Goal: Task Accomplishment & Management: Use online tool/utility

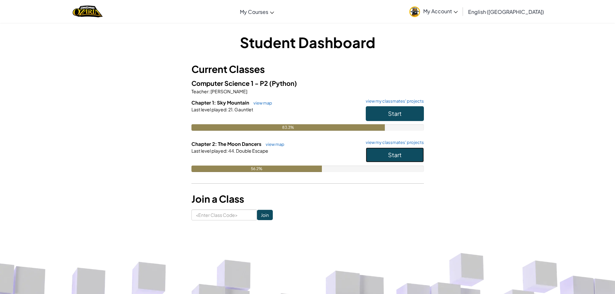
click at [395, 155] on span "Start" at bounding box center [395, 154] width 14 height 7
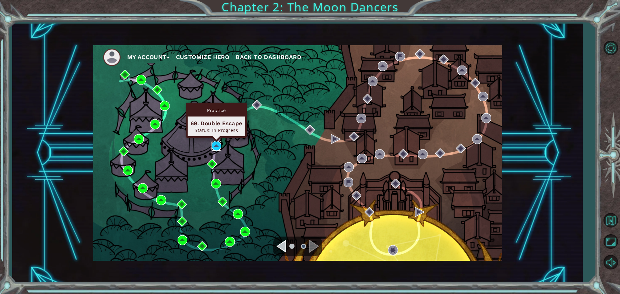
click at [217, 145] on img at bounding box center [217, 146] width 10 height 10
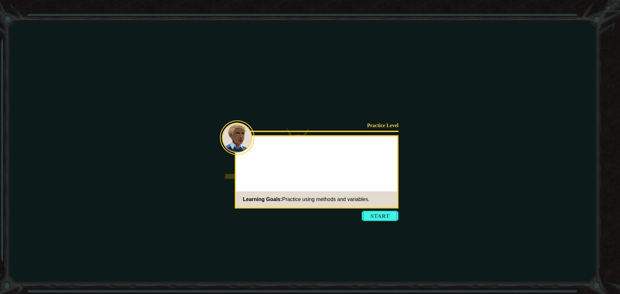
click at [378, 216] on button "Start" at bounding box center [380, 216] width 37 height 10
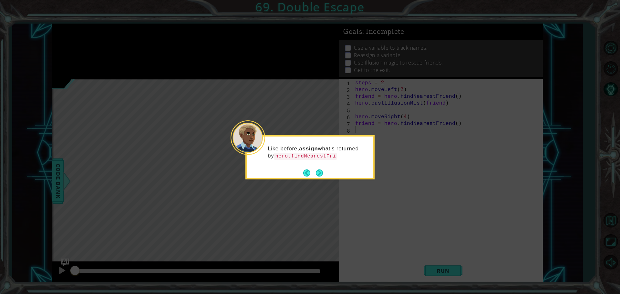
click at [321, 167] on div "Like before, assign what's returned by hero.findNearestFri" at bounding box center [310, 155] width 127 height 33
click at [322, 176] on button "Next" at bounding box center [320, 174] width 8 height 8
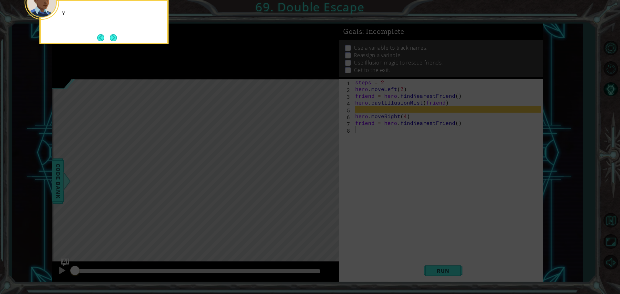
click at [322, 176] on icon at bounding box center [310, 44] width 620 height 500
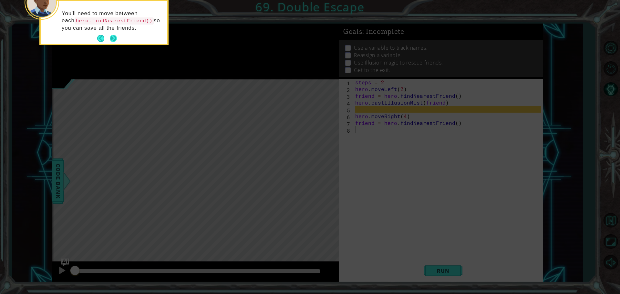
click at [116, 35] on button "Next" at bounding box center [113, 38] width 9 height 9
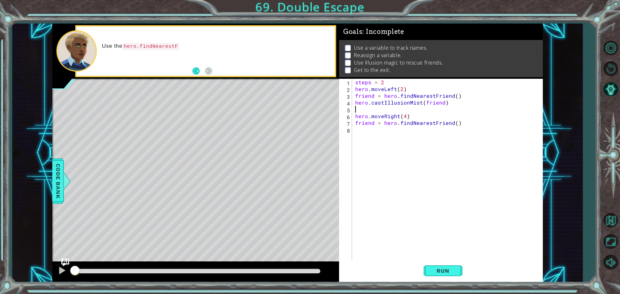
click at [358, 112] on div "steps = 2 hero . moveLeft ( 2 ) friend = hero . findNearestFriend ( ) hero . ca…" at bounding box center [449, 177] width 190 height 197
type textarea "f"
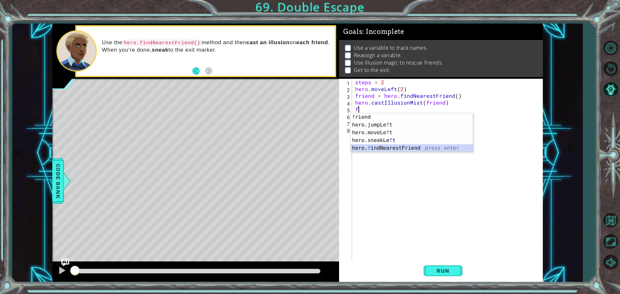
click at [387, 147] on div "f riend press enter hero.jumpLe f t press enter hero.moveLe f t press enter her…" at bounding box center [412, 140] width 122 height 54
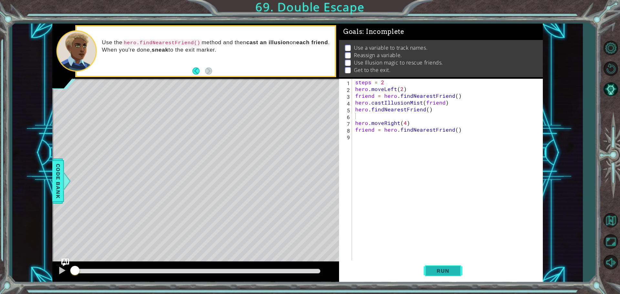
click at [432, 276] on button "Run" at bounding box center [443, 271] width 39 height 20
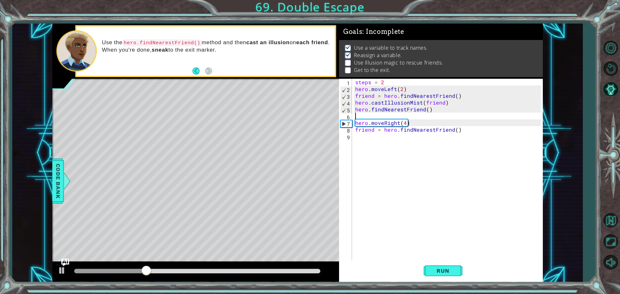
click at [418, 122] on div "steps = 2 hero . moveLeft ( 2 ) friend = hero . findNearestFriend ( ) hero . ca…" at bounding box center [449, 177] width 190 height 197
type textarea "hero.moveRight(4)"
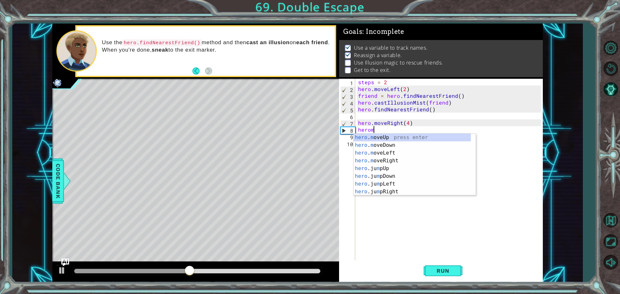
scroll to position [0, 1]
type textarea "heromu"
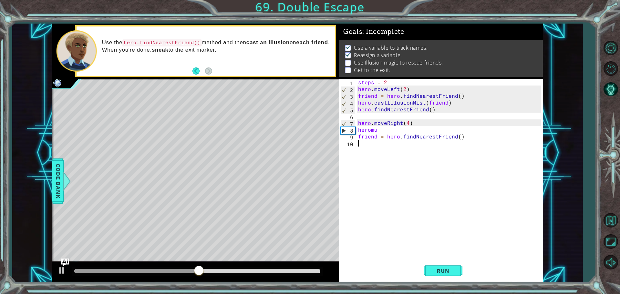
click at [410, 153] on div "steps = 2 hero . moveLeft ( 2 ) friend = hero . findNearestFriend ( ) hero . ca…" at bounding box center [450, 177] width 187 height 197
click at [391, 128] on div "steps = 2 hero . moveLeft ( 2 ) friend = hero . findNearestFriend ( ) hero . ca…" at bounding box center [450, 177] width 187 height 197
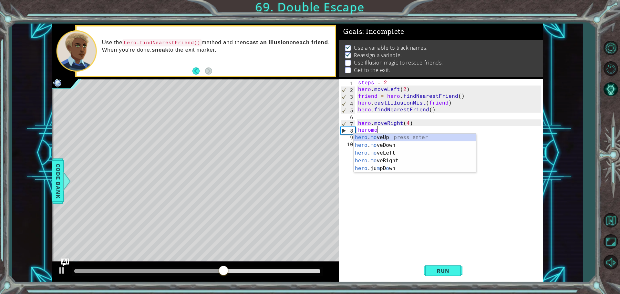
scroll to position [0, 1]
click at [391, 135] on div "hero . move Up press enter hero . move Down press enter hero . move Left press …" at bounding box center [415, 157] width 122 height 47
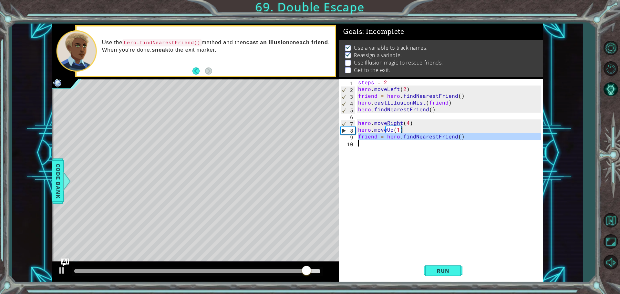
drag, startPoint x: 357, startPoint y: 136, endPoint x: 345, endPoint y: 142, distance: 13.9
click at [345, 142] on div "hero.moveUp(1) 1 2 3 4 5 6 7 8 9 10 steps = 2 hero . moveLeft ( 2 ) friend = he…" at bounding box center [440, 170] width 202 height 183
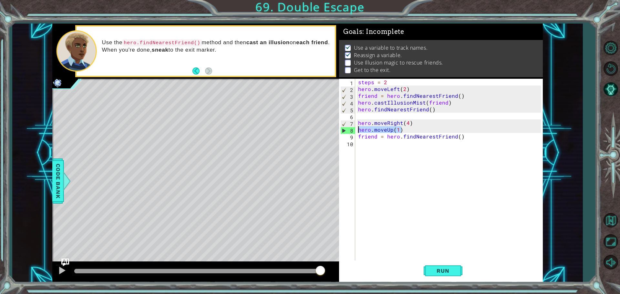
drag, startPoint x: 393, startPoint y: 128, endPoint x: 351, endPoint y: 129, distance: 41.7
click at [349, 129] on div "friend = hero.findNearestFriend() 1 2 3 4 5 6 7 8 9 10 steps = 2 hero . moveLef…" at bounding box center [440, 170] width 202 height 183
type textarea "hero.moveUp(1)"
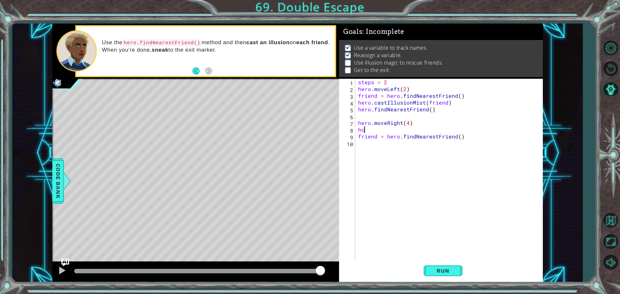
click at [375, 134] on div "steps = 2 hero . moveLeft ( 2 ) friend = hero . findNearestFriend ( ) hero . ca…" at bounding box center [450, 177] width 187 height 197
click at [375, 131] on div "steps = 2 hero . moveLeft ( 2 ) friend = hero . findNearestFriend ( ) hero . ca…" at bounding box center [450, 177] width 187 height 197
click at [375, 136] on div "h ero. c astIllusionMist press enter" at bounding box center [415, 145] width 122 height 23
type textarea "hero.castIllusionMist(friend)"
click at [401, 168] on div "steps = 2 hero . moveLeft ( 2 ) friend = hero . findNearestFriend ( ) hero . ca…" at bounding box center [450, 177] width 187 height 197
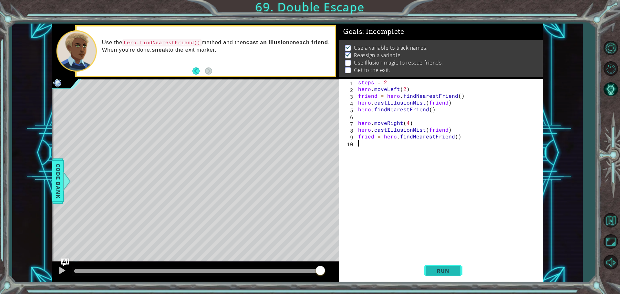
click at [432, 266] on button "Run" at bounding box center [443, 271] width 39 height 20
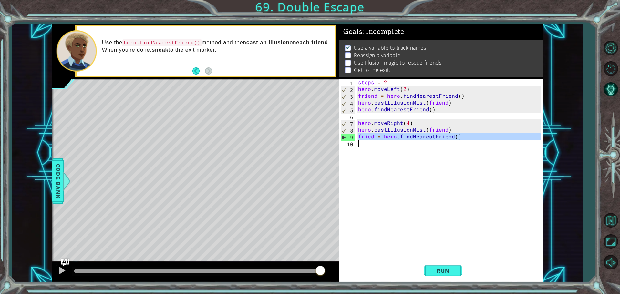
drag, startPoint x: 359, startPoint y: 139, endPoint x: 469, endPoint y: 140, distance: 110.1
click at [469, 140] on div "steps = 2 hero . moveLeft ( 2 ) friend = hero . findNearestFriend ( ) hero . ca…" at bounding box center [450, 177] width 187 height 197
click at [417, 123] on div "steps = 2 hero . moveLeft ( 2 ) friend = hero . findNearestFriend ( ) hero . ca…" at bounding box center [450, 177] width 187 height 197
type textarea "hero.moveRight(4)"
paste textarea "Code Area"
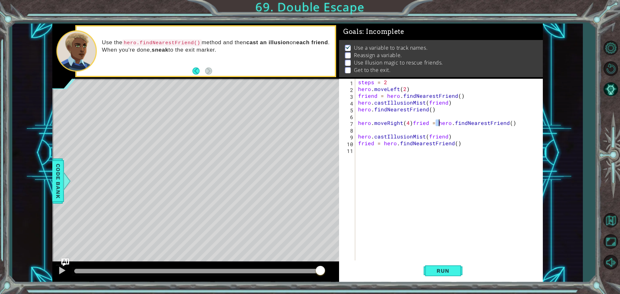
drag, startPoint x: 435, startPoint y: 123, endPoint x: 440, endPoint y: 122, distance: 4.9
click at [440, 122] on div "steps = 2 hero . moveLeft ( 2 ) friend = hero . findNearestFriend ( ) hero . ca…" at bounding box center [450, 177] width 187 height 197
type textarea "hero.moveRight(4)fried = hero.findNearestFriend()"
click at [431, 122] on div "steps = 2 hero . moveLeft ( 2 ) friend = hero . findNearestFriend ( ) hero . ca…" at bounding box center [450, 177] width 187 height 197
drag, startPoint x: 436, startPoint y: 123, endPoint x: 514, endPoint y: 123, distance: 77.8
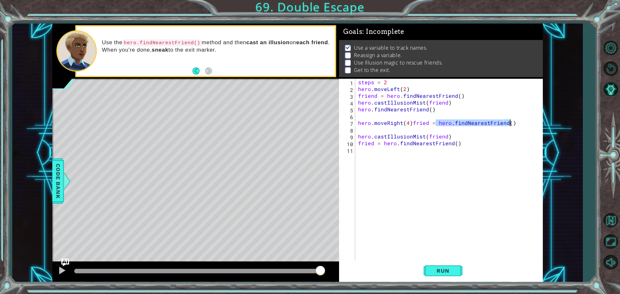
click at [514, 123] on div "steps = 2 hero . moveLeft ( 2 ) friend = hero . findNearestFriend ( ) hero . ca…" at bounding box center [450, 177] width 187 height 197
click at [379, 132] on div "steps = 2 hero . moveLeft ( 2 ) friend = hero . findNearestFriend ( ) hero . ca…" at bounding box center [450, 177] width 187 height 197
paste textarea "hero.findNearestFriend()"
drag, startPoint x: 434, startPoint y: 120, endPoint x: 512, endPoint y: 126, distance: 78.0
click at [512, 126] on div "steps = 2 hero . moveLeft ( 2 ) friend = hero . findNearestFriend ( ) hero . ca…" at bounding box center [450, 177] width 187 height 197
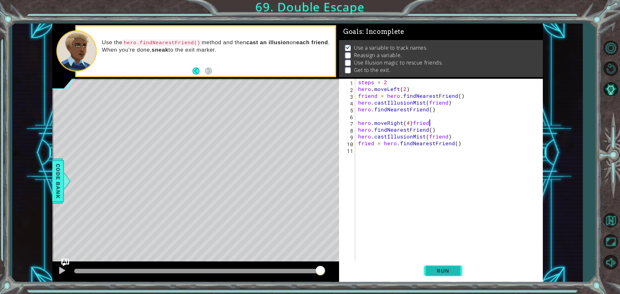
click at [439, 271] on span "Run" at bounding box center [443, 271] width 26 height 6
drag, startPoint x: 371, startPoint y: 131, endPoint x: 356, endPoint y: 130, distance: 14.9
click at [356, 130] on div "hero.moveRight(4) 1 2 3 4 5 6 7 8 9 10 11 steps = 2 hero . moveLeft ( 2 ) frien…" at bounding box center [440, 170] width 202 height 183
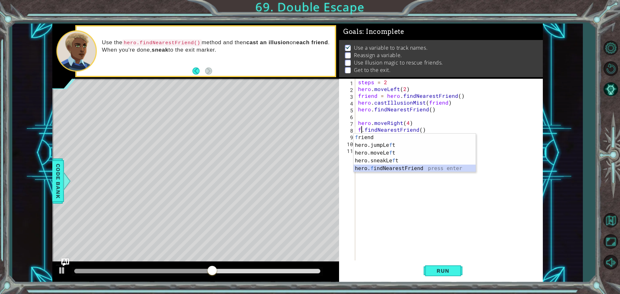
click at [374, 171] on div "f riend press enter hero.jumpLe f t press enter hero.moveLe f t press enter her…" at bounding box center [415, 161] width 122 height 54
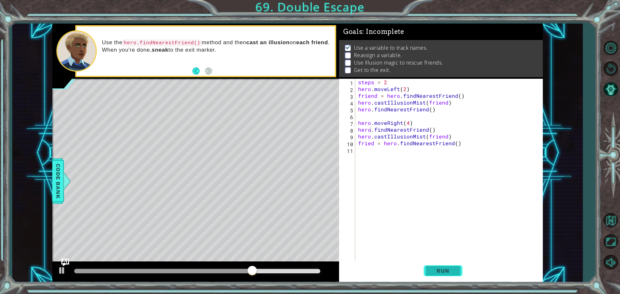
click at [455, 277] on button "Run" at bounding box center [443, 271] width 39 height 20
click at [443, 267] on button "Run" at bounding box center [443, 271] width 39 height 20
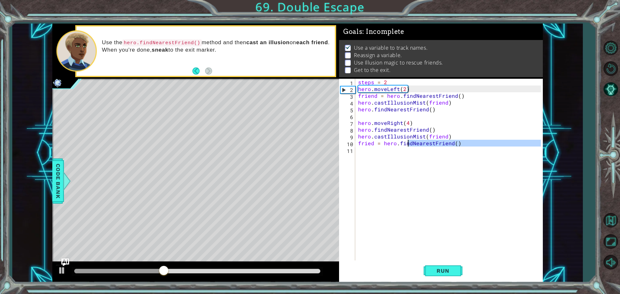
drag, startPoint x: 448, startPoint y: 147, endPoint x: 408, endPoint y: 146, distance: 40.0
click at [408, 146] on div "steps = 2 hero . moveLeft ( 2 ) friend = hero . findNearestFriend ( ) hero . ca…" at bounding box center [450, 177] width 187 height 197
type textarea "fried = hero.findNearestFriend()"
click at [409, 159] on div "steps = 2 hero . moveLeft ( 2 ) friend = hero . findNearestFriend ( ) hero . ca…" at bounding box center [449, 170] width 184 height 183
drag, startPoint x: 357, startPoint y: 144, endPoint x: 468, endPoint y: 155, distance: 111.4
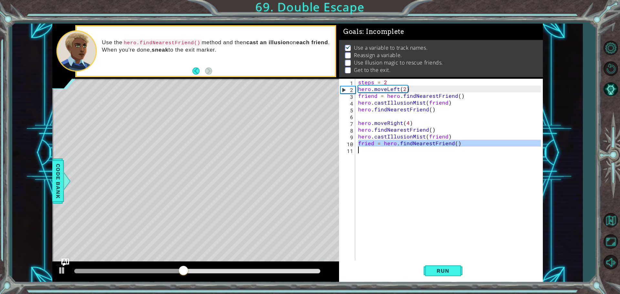
click at [468, 155] on div "steps = 2 hero . moveLeft ( 2 ) friend = hero . findNearestFriend ( ) hero . ca…" at bounding box center [450, 177] width 187 height 197
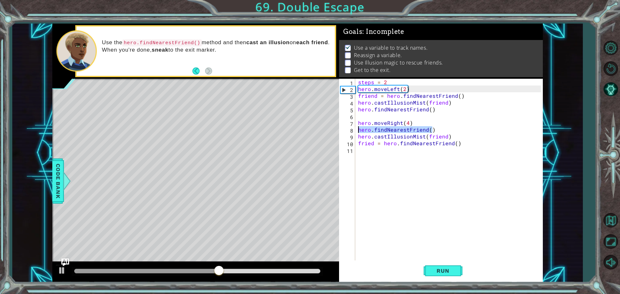
drag, startPoint x: 433, startPoint y: 128, endPoint x: 357, endPoint y: 132, distance: 75.7
click at [357, 132] on div "steps = 2 hero . moveLeft ( 2 ) friend = hero . findNearestFriend ( ) hero . ca…" at bounding box center [450, 177] width 187 height 197
type textarea "hero.findNearestFriend()"
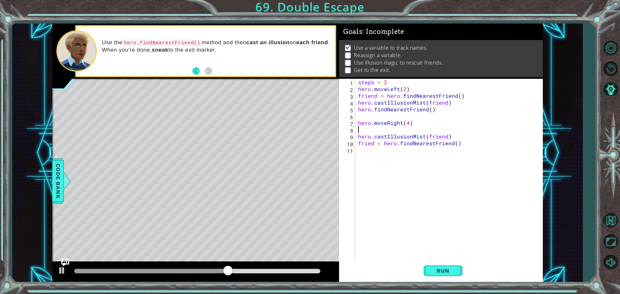
paste textarea "fried = hero.findNearestFriend()"
click at [454, 269] on span "Run" at bounding box center [443, 271] width 26 height 6
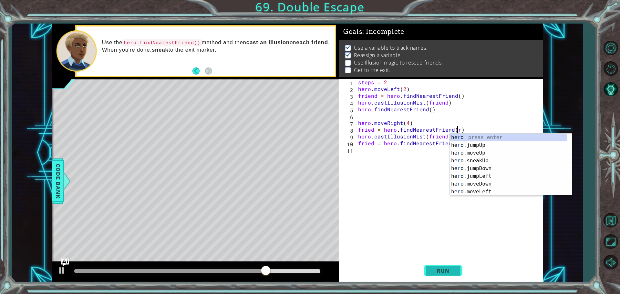
scroll to position [0, 6]
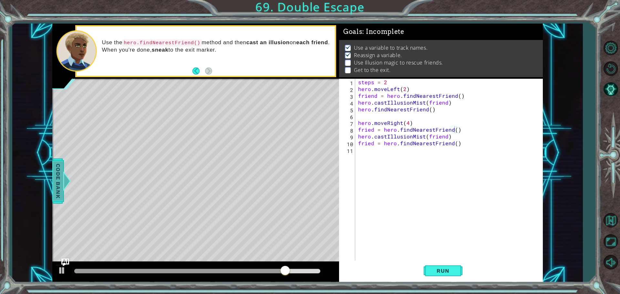
click at [63, 177] on div at bounding box center [67, 180] width 8 height 19
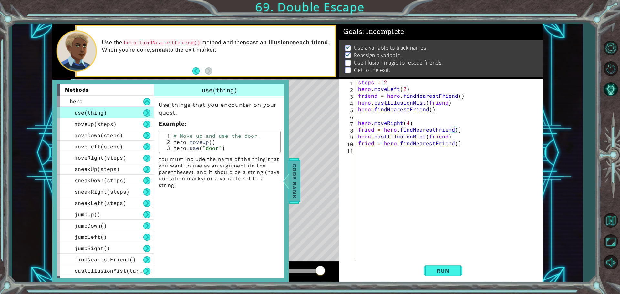
click at [295, 189] on span "Code Bank" at bounding box center [294, 180] width 10 height 39
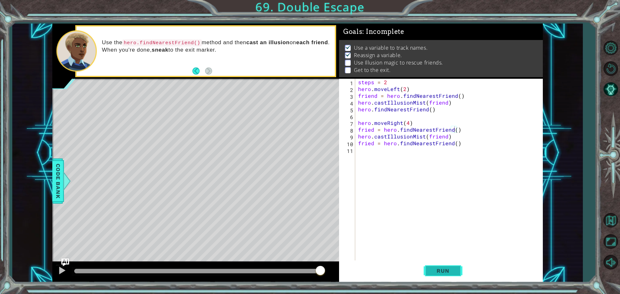
click at [444, 275] on button "Run" at bounding box center [443, 271] width 39 height 20
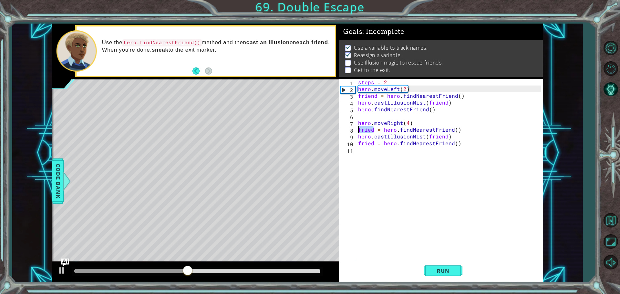
drag, startPoint x: 375, startPoint y: 130, endPoint x: 353, endPoint y: 130, distance: 21.6
click at [353, 130] on div "fried = hero.findNearestFriend() 1 2 3 4 5 6 7 8 9 10 11 steps = 2 hero . moveL…" at bounding box center [440, 170] width 202 height 183
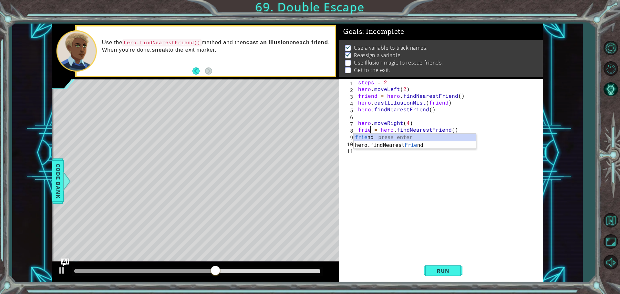
scroll to position [0, 1]
type textarea "friend = hero.findNearestFriend()"
click at [419, 176] on div "steps = 2 hero . moveLeft ( 2 ) friend = hero . findNearestFriend ( ) hero . ca…" at bounding box center [450, 177] width 187 height 197
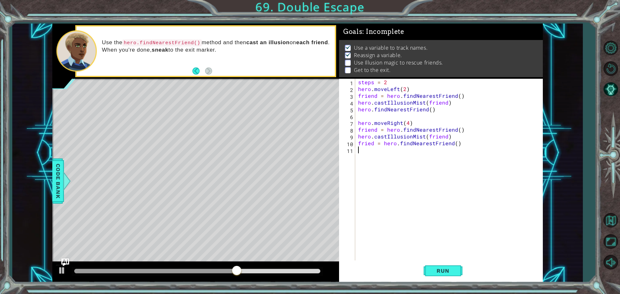
scroll to position [0, 0]
click at [377, 141] on div "steps = 2 hero . moveLeft ( 2 ) friend = hero . findNearestFriend ( ) hero . ca…" at bounding box center [450, 177] width 187 height 197
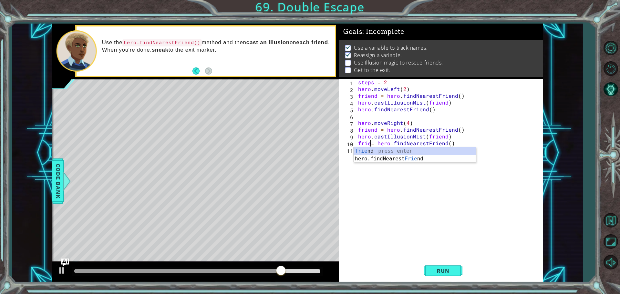
scroll to position [0, 1]
type textarea "friend= hero.findNearestFriend()"
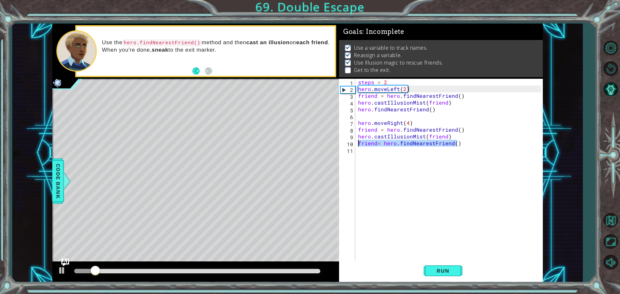
drag, startPoint x: 463, startPoint y: 144, endPoint x: 340, endPoint y: 135, distance: 123.3
click at [347, 141] on div "friend= hero.findNearestFriend() 1 2 3 4 5 6 7 8 9 10 11 steps = 2 hero . moveL…" at bounding box center [440, 170] width 202 height 183
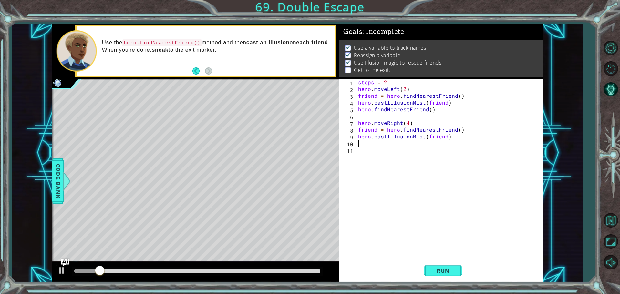
scroll to position [0, 0]
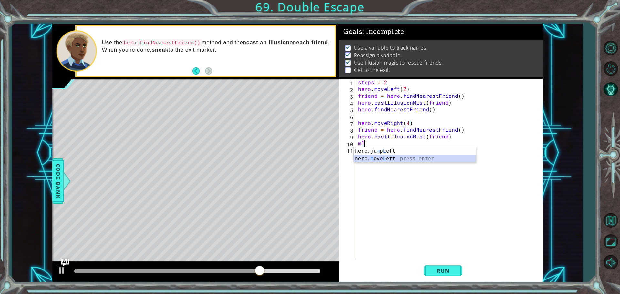
click at [382, 160] on div "hero.ju m p L eft press enter hero. m ove L eft press enter" at bounding box center [415, 162] width 122 height 31
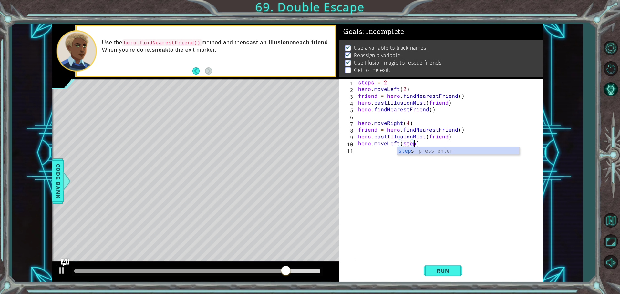
type textarea "hero.moveLeft(steps)"
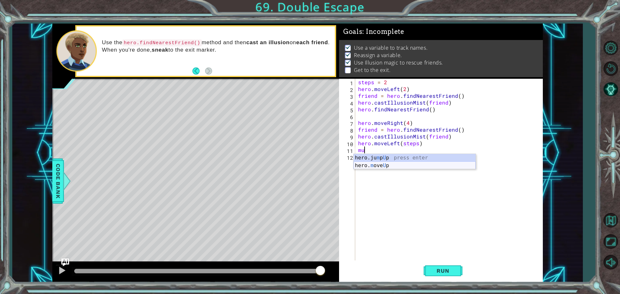
click at [409, 163] on div "hero.ju m p U p press enter hero. m ove U p press enter" at bounding box center [415, 169] width 122 height 31
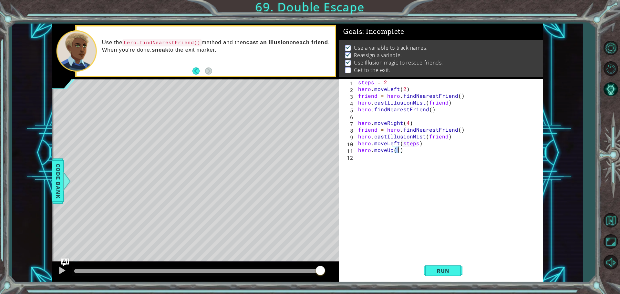
scroll to position [0, 2]
type textarea "hero.moveUp(4)"
drag, startPoint x: 432, startPoint y: 274, endPoint x: 432, endPoint y: 271, distance: 3.6
click at [432, 271] on button "Run" at bounding box center [443, 271] width 39 height 20
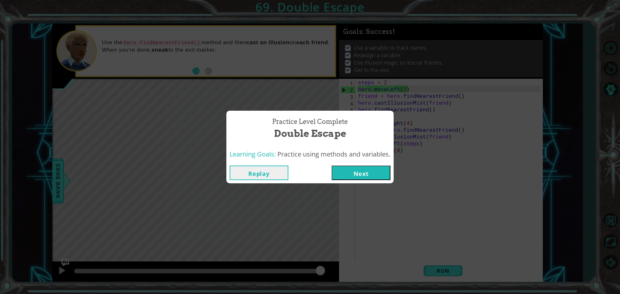
click at [374, 176] on button "Next" at bounding box center [361, 173] width 59 height 15
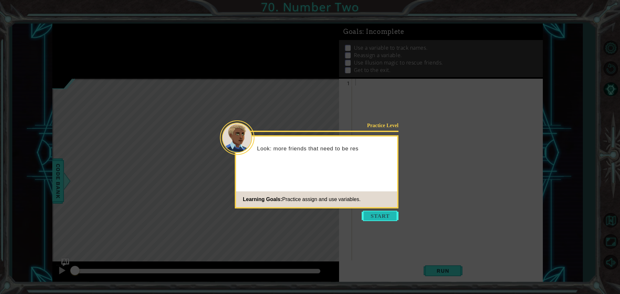
click at [376, 216] on button "Start" at bounding box center [380, 216] width 37 height 10
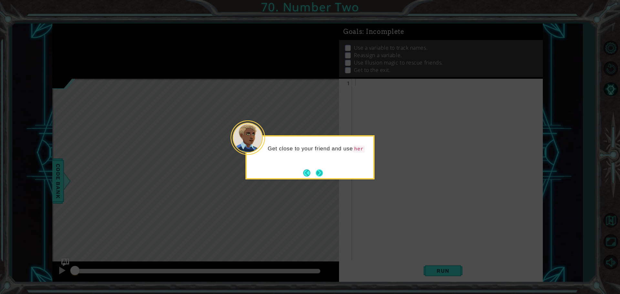
click at [318, 174] on button "Next" at bounding box center [319, 172] width 7 height 7
click at [321, 173] on button "Next" at bounding box center [319, 173] width 7 height 7
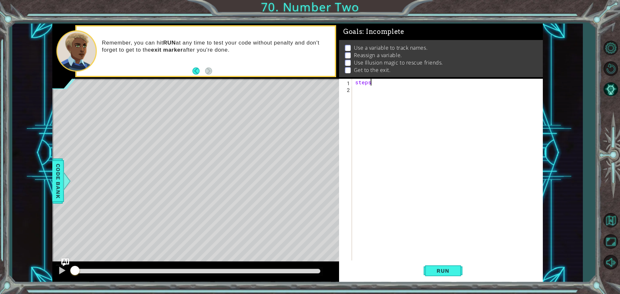
scroll to position [0, 1]
type textarea "steps = 2"
click at [389, 103] on div "h ero.ju m p R ight press enter h ero. m ove R ight press enter" at bounding box center [412, 108] width 122 height 31
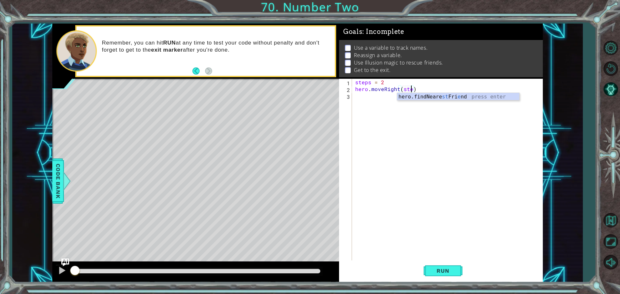
type textarea "hero.moveRight(steps)"
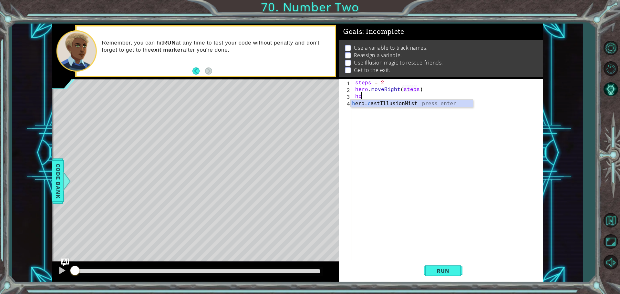
type textarea "h"
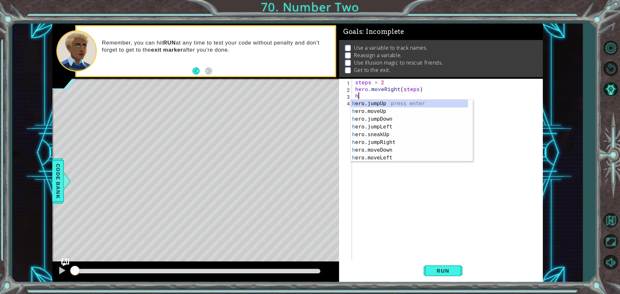
type textarea "hf"
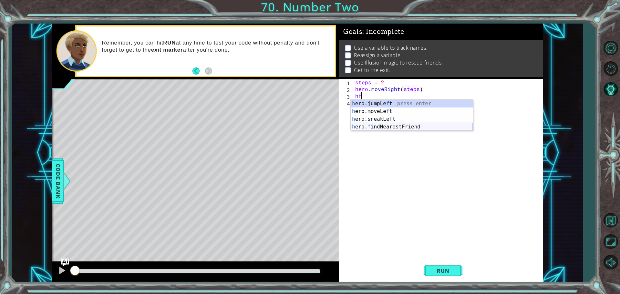
click at [408, 125] on div "h ero.jumpLe f t press enter h ero.moveLe f t press enter h ero.sneakLe f t pre…" at bounding box center [412, 123] width 122 height 47
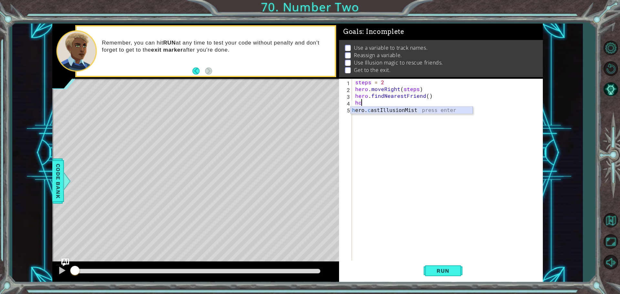
click at [394, 110] on div "h ero. c astIllusionMist press enter" at bounding box center [412, 118] width 122 height 23
type textarea "hero.castIllusionMist(friend)"
click at [437, 132] on div "steps = 2 hero . moveRight ( steps ) hero . findNearestFriend ( ) hero . castIl…" at bounding box center [449, 177] width 190 height 197
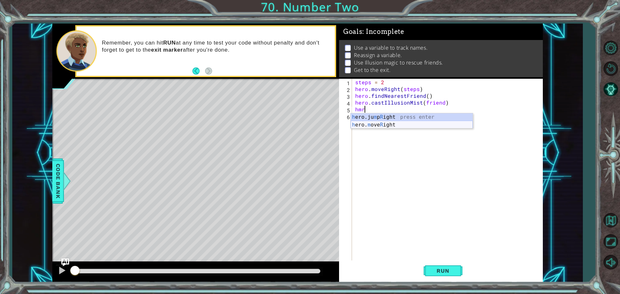
click at [388, 124] on div "h ero.ju m p R ight press enter h ero. m ove R ight press enter" at bounding box center [412, 128] width 122 height 31
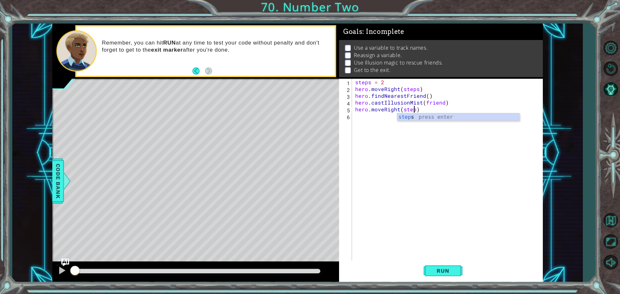
scroll to position [0, 4]
type textarea "hero.moveRight(steps)"
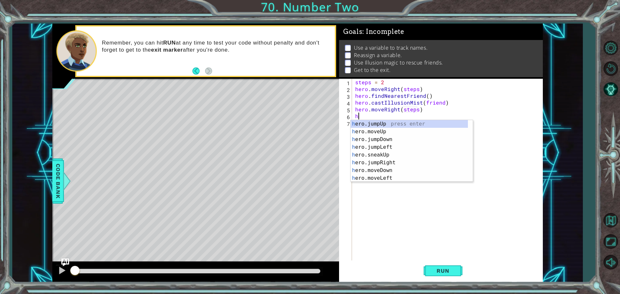
type textarea "hf"
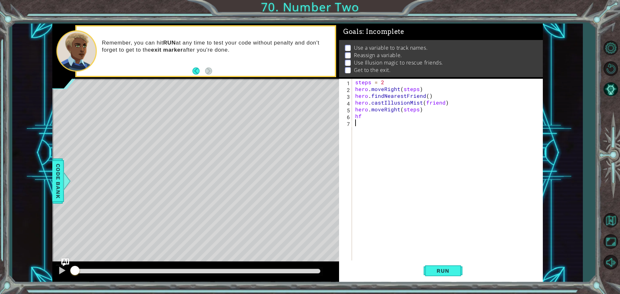
click at [382, 151] on div "steps = 2 hero . moveRight ( steps ) hero . findNearestFriend ( ) hero . castIl…" at bounding box center [449, 177] width 190 height 197
click at [374, 112] on div "steps = 2 hero . moveRight ( steps ) hero . findNearestFriend ( ) hero . castIl…" at bounding box center [449, 177] width 190 height 197
click at [371, 116] on div "steps = 2 hero . moveRight ( steps ) hero . findNearestFriend ( ) hero . castIl…" at bounding box center [449, 177] width 190 height 197
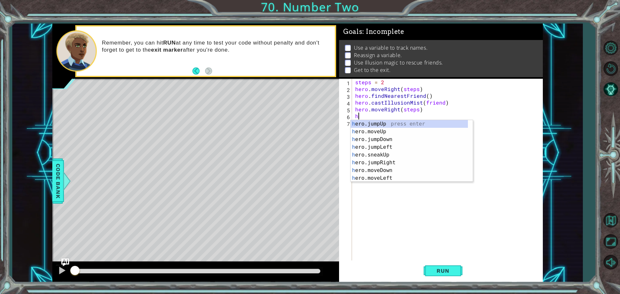
type textarea "hf"
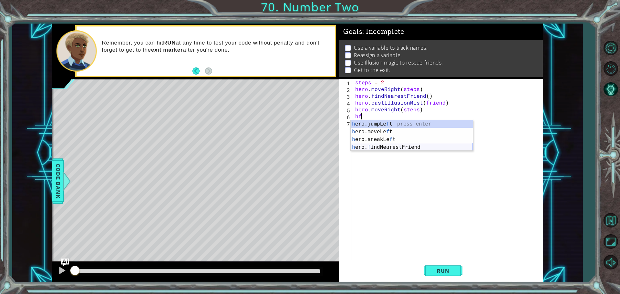
click at [380, 148] on div "h ero.jumpLe f t press enter h ero.moveLe f t press enter h ero.sneakLe f t pre…" at bounding box center [412, 143] width 122 height 47
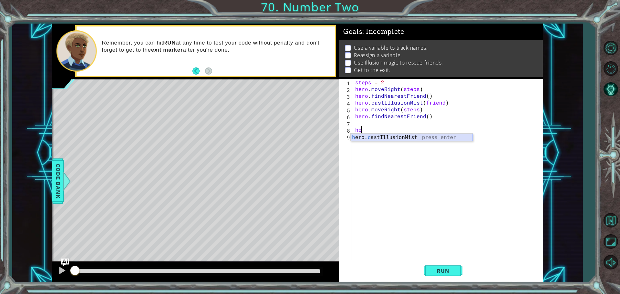
click at [389, 135] on div "h ero. c astIllusionMist press enter" at bounding box center [412, 145] width 122 height 23
type textarea "hero.castIllusionMist(friend)"
click at [384, 121] on div "steps = 2 hero . moveRight ( steps ) hero . findNearestFriend ( ) hero . castIl…" at bounding box center [449, 177] width 190 height 197
type textarea "hero.findNearestFriend()"
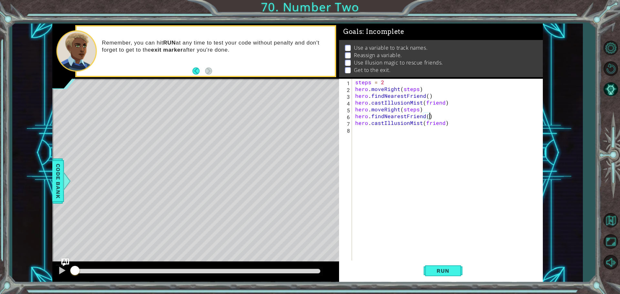
click at [385, 134] on div "steps = 2 hero . moveRight ( steps ) hero . findNearestFriend ( ) hero . castIl…" at bounding box center [449, 177] width 190 height 197
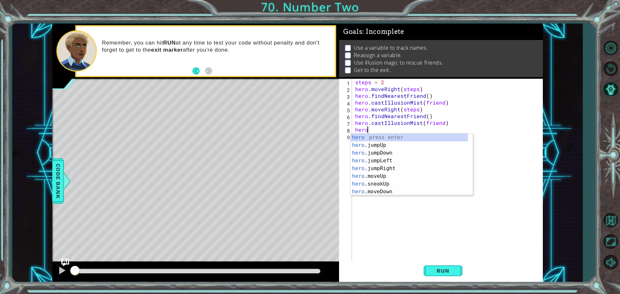
scroll to position [0, 1]
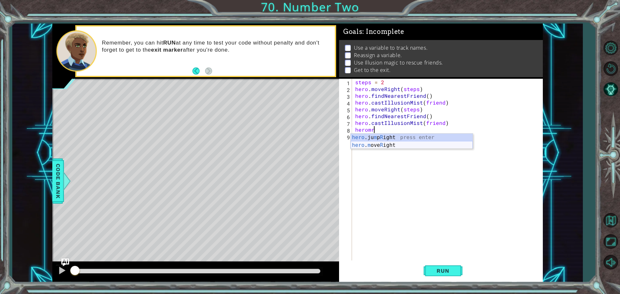
click at [385, 147] on div "hero .ju m p R ight press enter hero . m ove R ight press enter" at bounding box center [412, 149] width 122 height 31
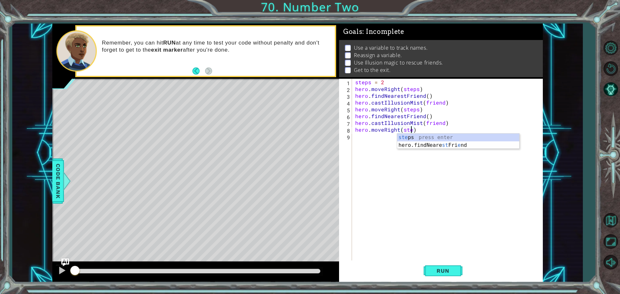
scroll to position [0, 4]
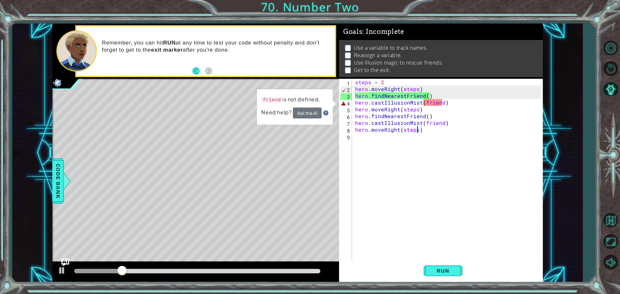
click at [444, 104] on div "steps = 2 hero . moveRight ( steps ) hero . findNearestFriend ( ) hero . castIl…" at bounding box center [449, 177] width 190 height 197
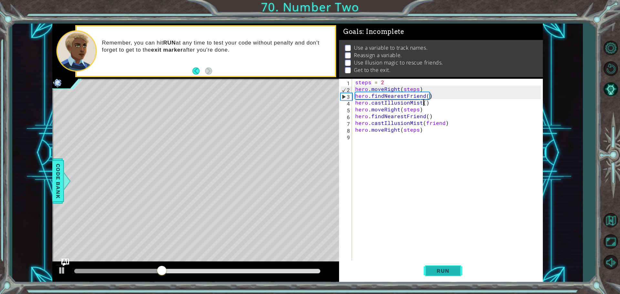
click at [448, 266] on button "Run" at bounding box center [443, 271] width 39 height 20
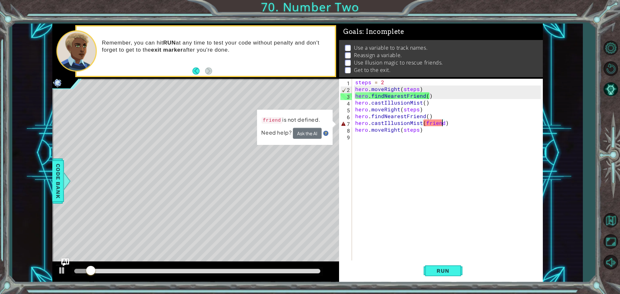
click at [443, 123] on div "steps = 2 hero . moveRight ( steps ) hero . findNearestFriend ( ) hero . castIl…" at bounding box center [449, 177] width 190 height 197
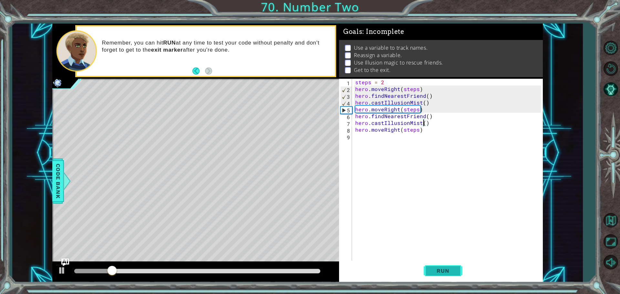
click at [431, 273] on span "Run" at bounding box center [443, 271] width 26 height 6
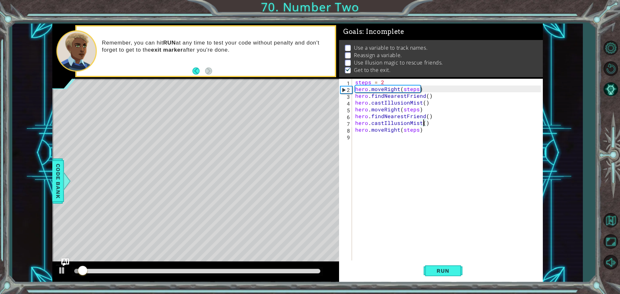
scroll to position [3, 0]
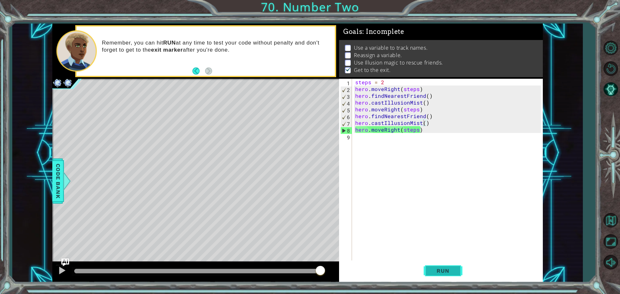
click at [441, 267] on button "Run" at bounding box center [443, 271] width 39 height 20
drag, startPoint x: 354, startPoint y: 94, endPoint x: 435, endPoint y: 94, distance: 81.1
click at [435, 94] on div "steps = 2 hero . moveRight ( steps ) hero . findNearestFriend ( ) hero . castIl…" at bounding box center [449, 177] width 190 height 197
click at [427, 103] on div "steps = 2 hero . moveRight ( steps ) hero . findNearestFriend ( ) hero . castIl…" at bounding box center [449, 177] width 190 height 197
type textarea "hero.castIllusionMist()"
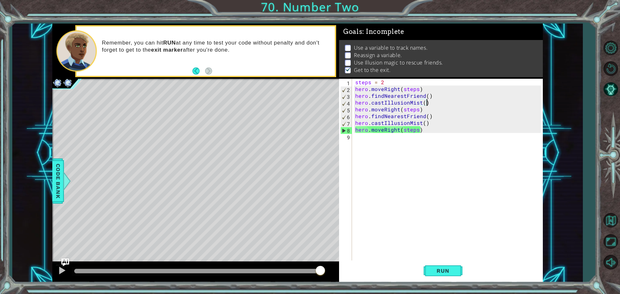
scroll to position [0, 0]
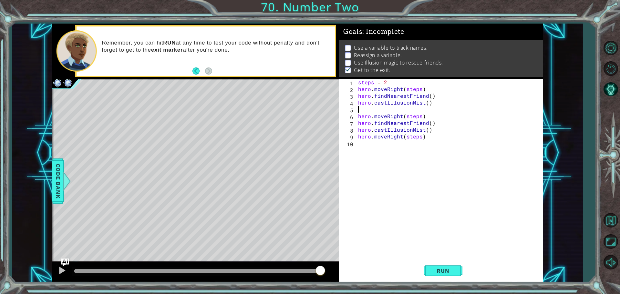
paste textarea "hero.findNearestFriend()"
type textarea "hero.findNearestFriend()"
click at [457, 269] on button "Run" at bounding box center [443, 271] width 39 height 20
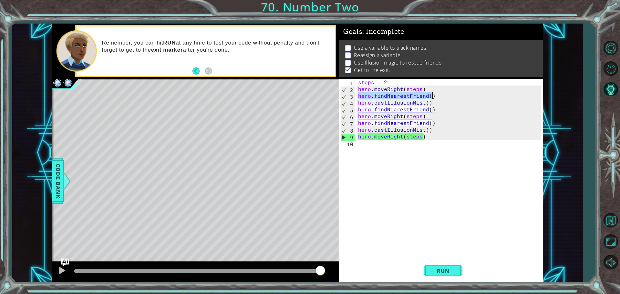
drag, startPoint x: 359, startPoint y: 97, endPoint x: 436, endPoint y: 93, distance: 77.6
click at [436, 93] on div "steps = 2 hero . moveRight ( steps ) hero . findNearestFriend ( ) hero . castIl…" at bounding box center [450, 177] width 187 height 197
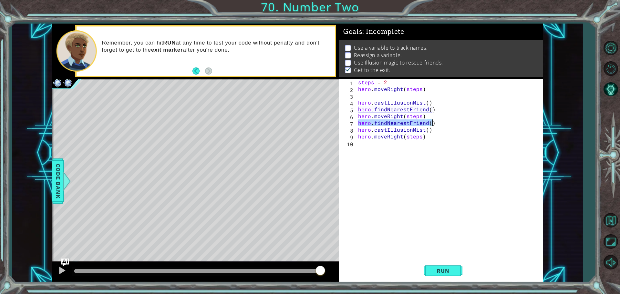
drag, startPoint x: 357, startPoint y: 122, endPoint x: 440, endPoint y: 122, distance: 82.3
click at [440, 122] on div "steps = 2 hero . moveRight ( steps ) hero . castIllusionMist ( ) hero . findNea…" at bounding box center [450, 177] width 187 height 197
click at [433, 131] on div "steps = 2 hero . moveRight ( steps ) hero . castIllusionMist ( ) hero . findNea…" at bounding box center [450, 177] width 187 height 197
type textarea "hero.castIllusionMist()"
paste textarea "hero.findNearestFriend()"
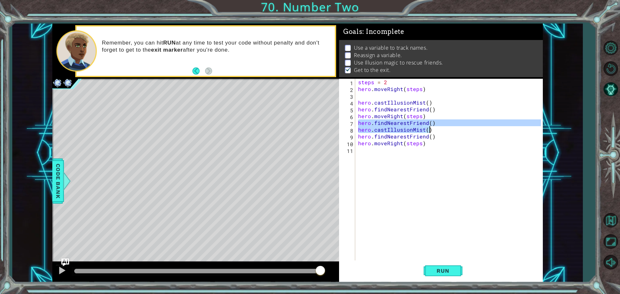
drag, startPoint x: 358, startPoint y: 122, endPoint x: 440, endPoint y: 126, distance: 82.8
click at [440, 126] on div "steps = 2 hero . moveRight ( steps ) hero . castIllusionMist ( ) hero . findNea…" at bounding box center [450, 177] width 187 height 197
drag, startPoint x: 441, startPoint y: 126, endPoint x: 428, endPoint y: 131, distance: 14.2
click at [441, 127] on div "steps = 2 hero . moveRight ( steps ) hero . castIllusionMist ( ) hero . findNea…" at bounding box center [449, 170] width 184 height 183
drag, startPoint x: 357, startPoint y: 123, endPoint x: 444, endPoint y: 120, distance: 86.9
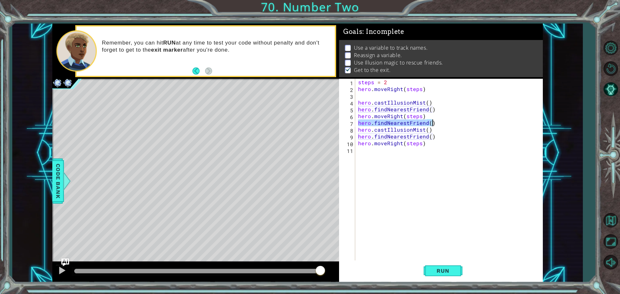
click at [444, 120] on div "steps = 2 hero . moveRight ( steps ) hero . castIllusionMist ( ) hero . findNea…" at bounding box center [450, 177] width 187 height 197
type textarea "hero.findNearestFriend()"
click at [436, 268] on span "Run" at bounding box center [443, 271] width 26 height 6
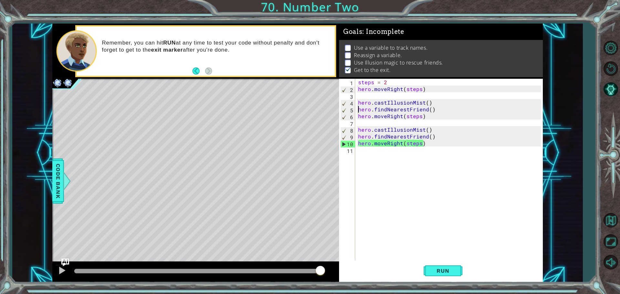
click at [359, 110] on div "steps = 2 hero . moveRight ( steps ) hero . castIllusionMist ( ) hero . findNea…" at bounding box center [450, 177] width 187 height 197
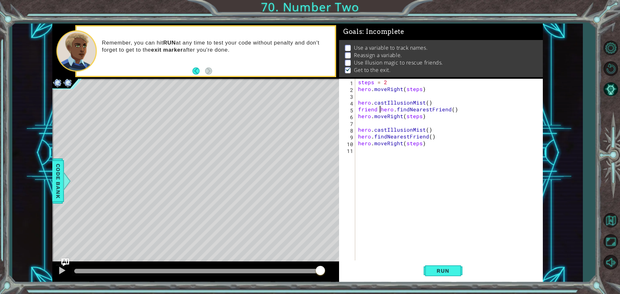
scroll to position [0, 1]
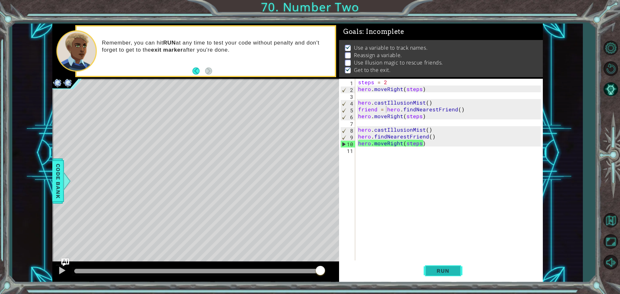
click at [441, 266] on button "Run" at bounding box center [443, 271] width 39 height 20
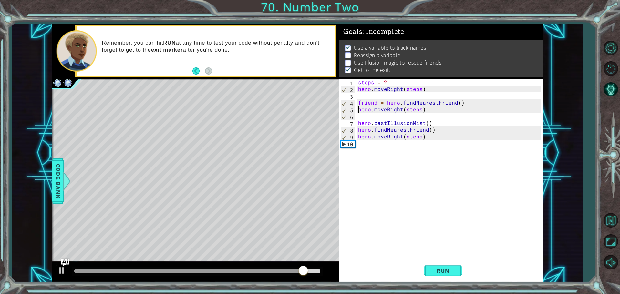
paste textarea "castIllusionMist("
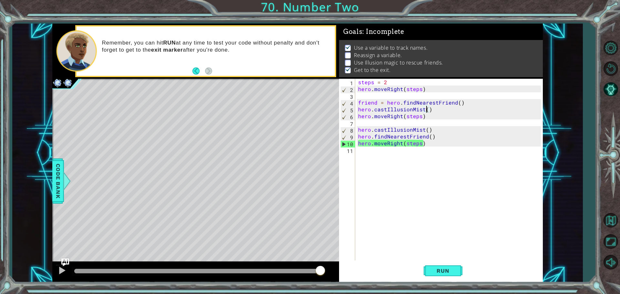
paste textarea "friend"
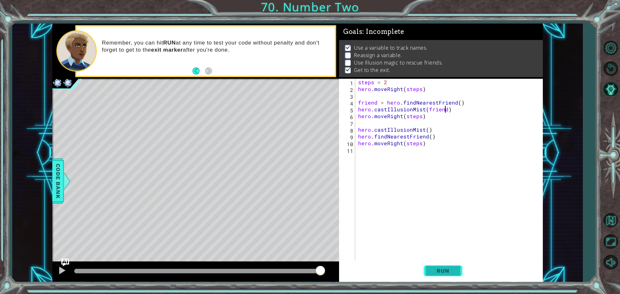
click at [436, 271] on span "Run" at bounding box center [443, 271] width 26 height 6
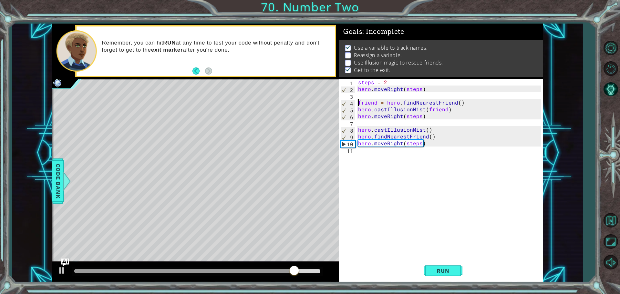
drag, startPoint x: 358, startPoint y: 103, endPoint x: 351, endPoint y: 99, distance: 8.7
click at [351, 99] on div "hero.castIllusionMist(friend) 1 2 3 4 5 6 7 8 9 10 11 steps = 2 hero . moveRigh…" at bounding box center [440, 170] width 202 height 183
type textarea "friend = hero.findNearestFriend()"
click at [379, 178] on div "steps = 2 hero . moveRight ( steps ) friend = hero . findNearestFriend ( ) hero…" at bounding box center [450, 177] width 187 height 197
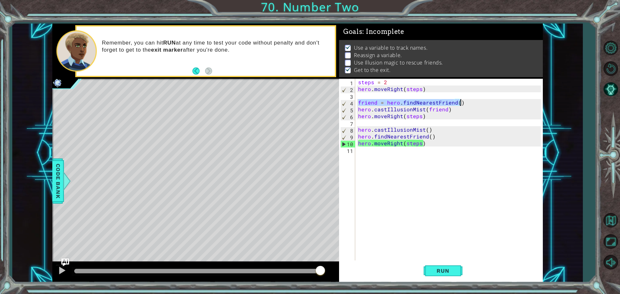
drag, startPoint x: 357, startPoint y: 103, endPoint x: 475, endPoint y: 102, distance: 118.2
click at [475, 102] on div "steps = 2 hero . moveRight ( steps ) friend = hero . findNearestFriend ( ) hero…" at bounding box center [450, 177] width 187 height 197
click at [427, 118] on div "steps = 2 hero . moveRight ( steps ) friend = hero . findNearestFriend ( ) hero…" at bounding box center [450, 177] width 187 height 197
type textarea "hero.moveRight(steps)"
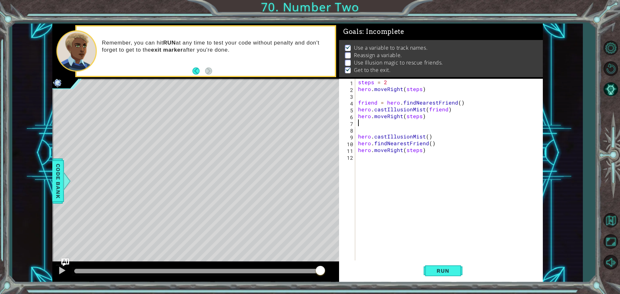
paste textarea "friend = hero.findNearestFriend()"
click at [427, 137] on div "steps = 2 hero . moveRight ( steps ) friend = hero . findNearestFriend ( ) hero…" at bounding box center [450, 177] width 187 height 197
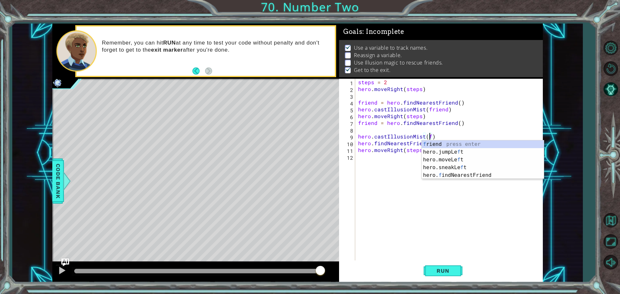
scroll to position [0, 5]
type textarea "hero.castIllusionMist(friend)"
click at [465, 246] on div "steps = 2 hero . moveRight ( steps ) friend = hero . findNearestFriend ( ) hero…" at bounding box center [450, 177] width 187 height 197
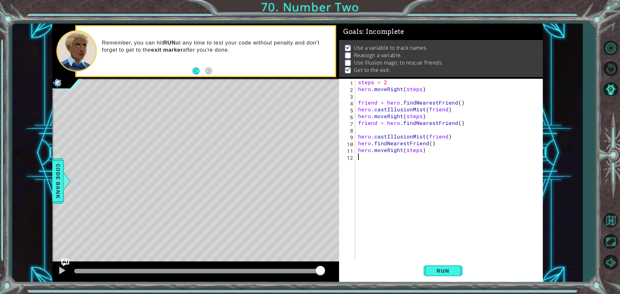
scroll to position [0, 0]
drag, startPoint x: 357, startPoint y: 143, endPoint x: 399, endPoint y: 148, distance: 42.6
click at [382, 143] on div "1 2 3 4 5 6 7 8 9 10 11 12 steps = 2 hero . moveRight ( steps ) friend = hero .…" at bounding box center [440, 170] width 202 height 183
drag, startPoint x: 439, startPoint y: 144, endPoint x: 358, endPoint y: 145, distance: 80.1
click at [358, 145] on div "steps = 2 hero . moveRight ( steps ) friend = hero . findNearestFriend ( ) hero…" at bounding box center [450, 177] width 187 height 197
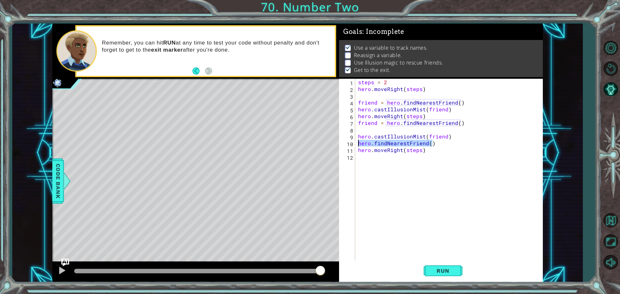
type textarea "hero.findNearestFriend()"
click at [440, 266] on button "Run" at bounding box center [443, 271] width 39 height 20
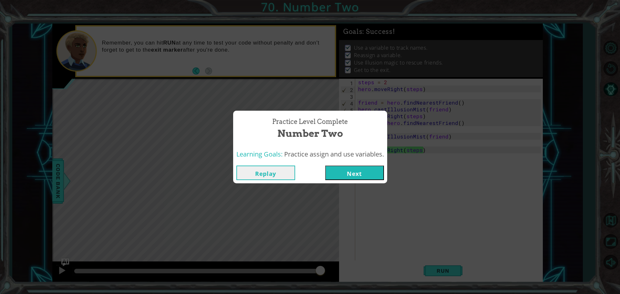
click at [350, 168] on button "Next" at bounding box center [354, 173] width 59 height 15
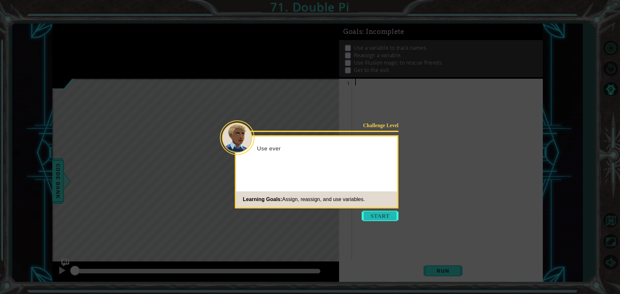
click at [368, 214] on button "Start" at bounding box center [380, 216] width 37 height 10
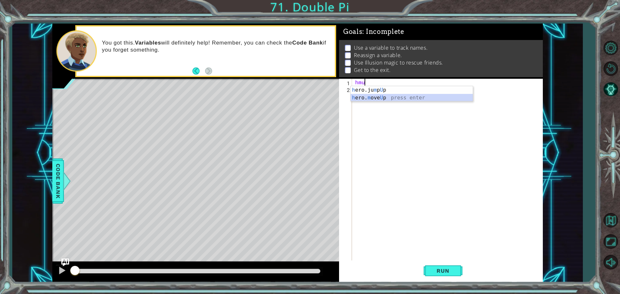
click at [364, 96] on div "h ero.ju m p U p press enter h ero. m ove U p press enter" at bounding box center [412, 101] width 122 height 31
type textarea "hero.moveUp(1)"
click at [379, 98] on div "hero . moveUp ( 1 )" at bounding box center [449, 177] width 190 height 197
type textarea "hero.moveUp(1)"
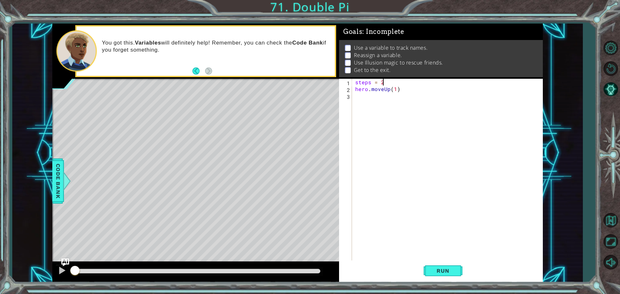
click at [397, 90] on div "steps = 2 hero . moveUp ( 1 )" at bounding box center [449, 177] width 190 height 197
type textarea "hero.moveUp(steps)"
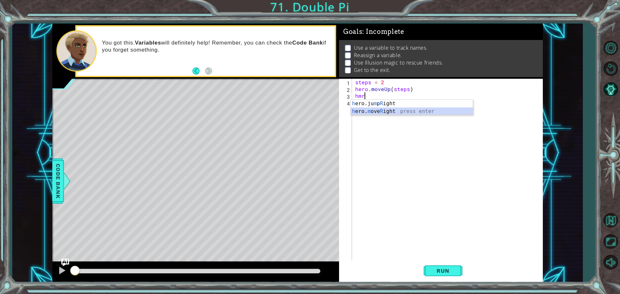
click at [398, 112] on div "h ero.ju m p R ight press enter h ero. m ove R ight press enter" at bounding box center [412, 115] width 122 height 31
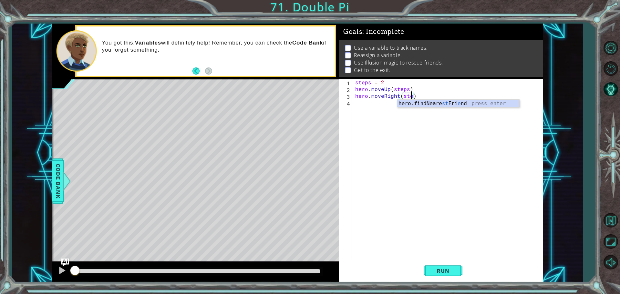
scroll to position [0, 4]
type textarea "hero.moveRight(steps)"
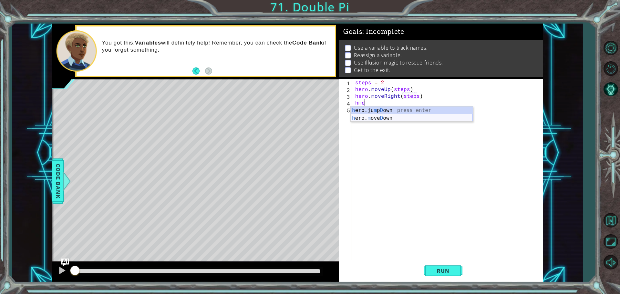
drag, startPoint x: 373, startPoint y: 119, endPoint x: 376, endPoint y: 124, distance: 6.2
click at [374, 119] on div "h ero.ju m p D own press enter h ero. m ove D own press enter" at bounding box center [412, 122] width 122 height 31
type textarea "hero.moveDown(1)"
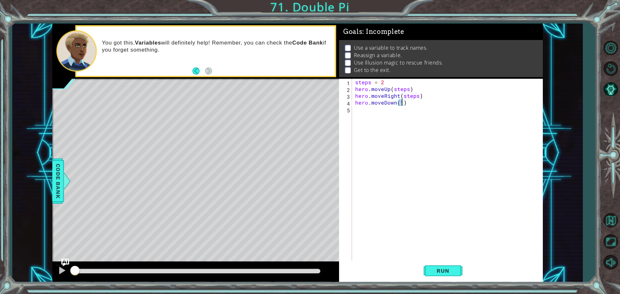
click at [359, 119] on div "steps = 2 hero . moveUp ( steps ) hero . moveRight ( steps ) hero . moveDown ( …" at bounding box center [449, 177] width 190 height 197
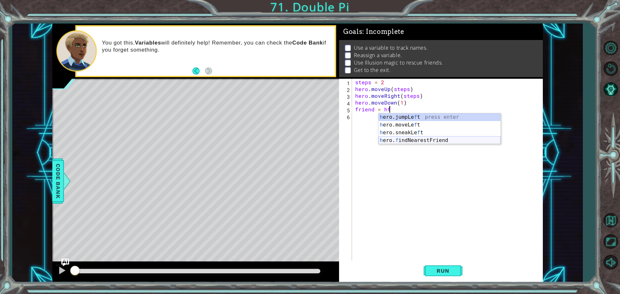
click at [430, 138] on div "h ero.jumpLe f t press enter h ero.moveLe f t press enter h ero.sneakLe f t pre…" at bounding box center [439, 136] width 122 height 47
type textarea "friend = hero.findNearestFriend()"
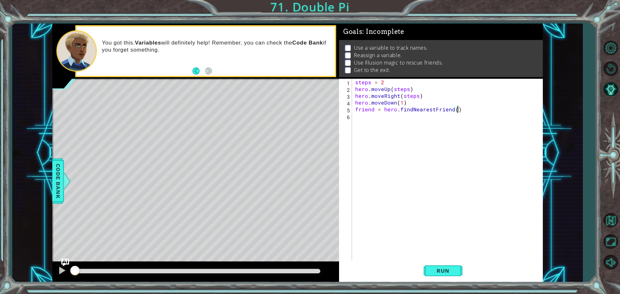
click at [414, 129] on div "steps = 2 hero . moveUp ( steps ) hero . moveRight ( steps ) hero . moveDown ( …" at bounding box center [449, 177] width 190 height 197
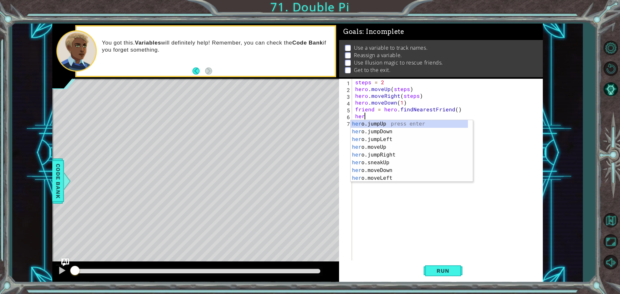
scroll to position [0, 0]
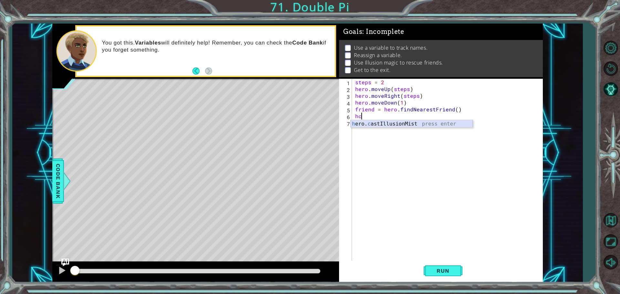
click at [433, 124] on div "h ero. c astIllusionMist press enter" at bounding box center [412, 131] width 122 height 23
type textarea "hero.castIllusionMist(friend)"
click at [404, 135] on div "steps = 2 hero . moveUp ( steps ) hero . moveRight ( steps ) hero . moveDown ( …" at bounding box center [449, 177] width 190 height 197
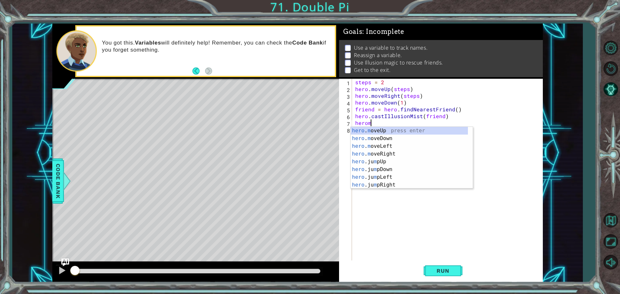
scroll to position [0, 1]
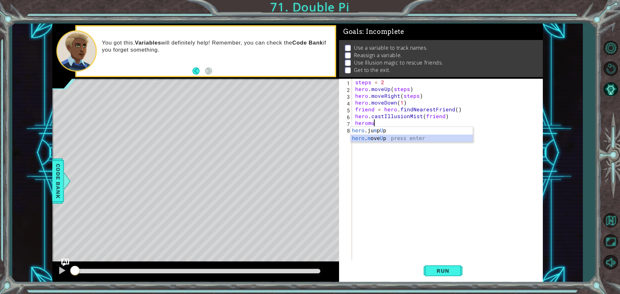
click at [370, 139] on div "hero .ju m p U p press enter hero . m ove U p press enter" at bounding box center [412, 142] width 122 height 31
type textarea "hero.moveUp(3)"
click at [371, 138] on div "steps = 2 hero . moveUp ( steps ) hero . moveRight ( steps ) hero . moveDown ( …" at bounding box center [449, 177] width 190 height 197
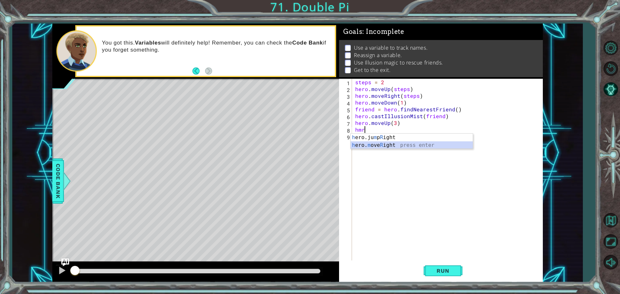
click at [376, 144] on div "h ero.ju m p R ight press enter h ero. m ove R ight press enter" at bounding box center [412, 149] width 122 height 31
type textarea "hero.moveRight(3)"
click at [389, 143] on div "steps = 2 hero . moveUp ( steps ) hero . moveRight ( steps ) hero . moveDown ( …" at bounding box center [449, 177] width 190 height 197
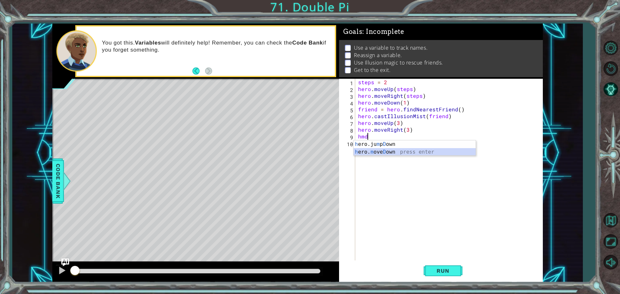
click at [378, 153] on div "h ero.ju m p D own press enter h ero. m ove D own press enter" at bounding box center [415, 155] width 122 height 31
type textarea "hero.moveDown(1)"
click at [376, 157] on div "steps = 2 hero . moveUp ( steps ) hero . moveRight ( steps ) hero . moveDown ( …" at bounding box center [450, 177] width 187 height 197
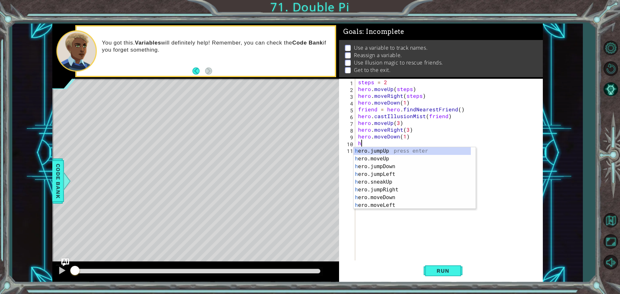
type textarea "hf"
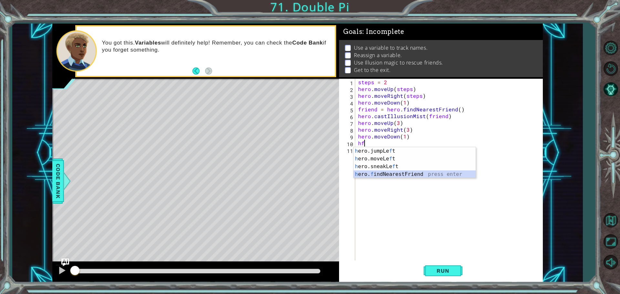
click at [401, 171] on div "h ero.jumpLe f t press enter h ero.moveLe f t press enter h ero.sneakLe f t pre…" at bounding box center [415, 170] width 122 height 47
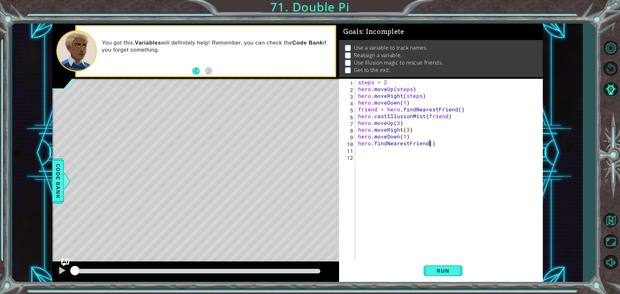
click at [430, 142] on div "steps = 2 hero . moveUp ( steps ) hero . moveRight ( steps ) hero . moveDown ( …" at bounding box center [450, 177] width 187 height 197
type textarea "hero.findNearestFriend(friend)"
click at [386, 156] on div "steps = 2 hero . moveUp ( steps ) hero . moveRight ( steps ) hero . moveDown ( …" at bounding box center [450, 177] width 187 height 197
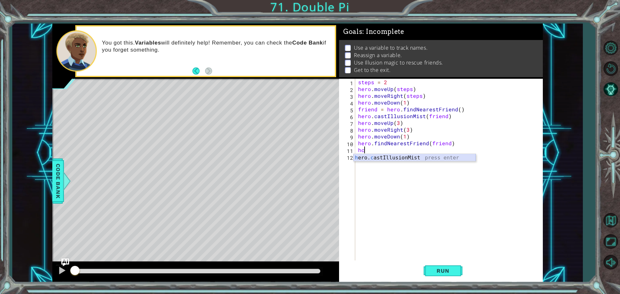
click at [387, 157] on div "h ero. c astIllusionMist press enter" at bounding box center [415, 165] width 122 height 23
type textarea "hero.castIllusionMist(friend)"
click at [360, 162] on div "steps = 2 hero . moveUp ( steps ) hero . moveRight ( steps ) hero . moveDown ( …" at bounding box center [450, 177] width 187 height 197
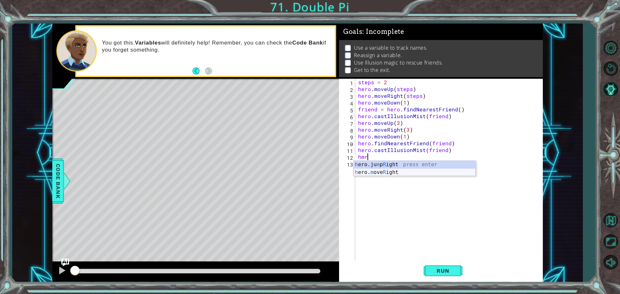
click at [393, 173] on div "h ero.ju m p R ight press enter h ero. m ove R ight press enter" at bounding box center [415, 176] width 122 height 31
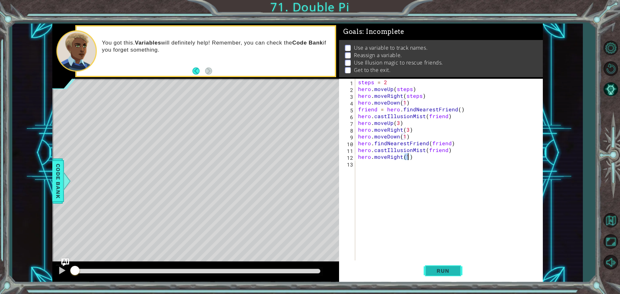
click at [447, 264] on button "Run" at bounding box center [443, 271] width 39 height 20
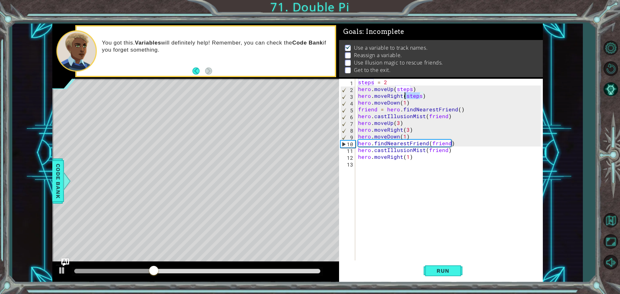
drag, startPoint x: 421, startPoint y: 96, endPoint x: 405, endPoint y: 95, distance: 16.2
click at [405, 95] on div "steps = 2 hero . moveUp ( steps ) hero . moveRight ( steps ) hero . moveDown ( …" at bounding box center [450, 177] width 187 height 197
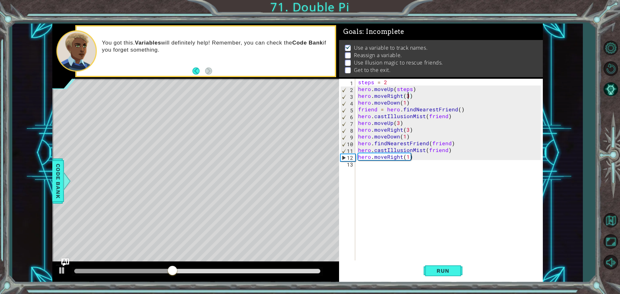
scroll to position [0, 3]
click at [404, 137] on div "steps = 2 hero . moveUp ( steps ) hero . moveRight ( 3 ) hero . moveDown ( 1 ) …" at bounding box center [450, 177] width 187 height 197
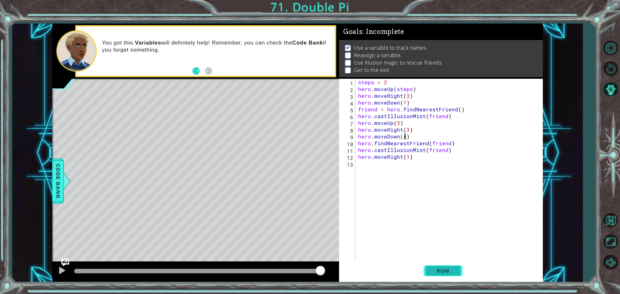
click at [441, 272] on span "Run" at bounding box center [443, 271] width 26 height 6
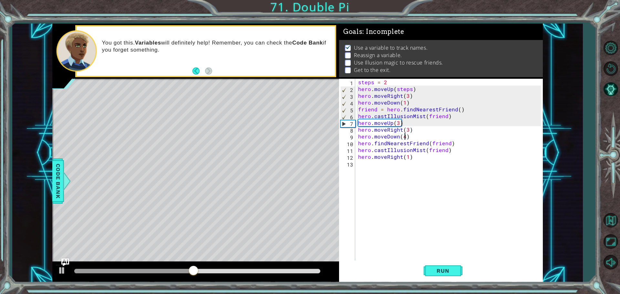
click at [405, 104] on div "steps = 2 hero . moveUp ( steps ) hero . moveRight ( 3 ) hero . moveDown ( 1 ) …" at bounding box center [450, 177] width 187 height 197
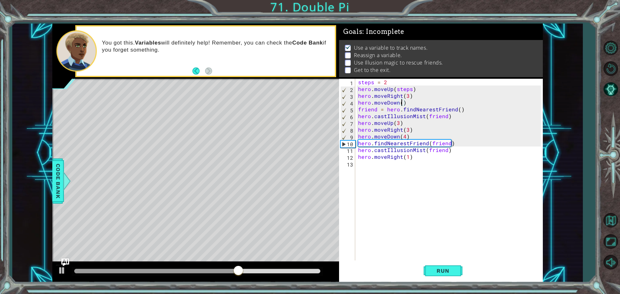
type textarea "hero.moveDown(3)"
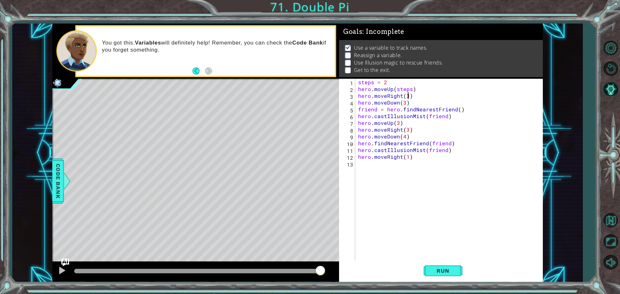
click at [407, 97] on div "steps = 2 hero . moveUp ( steps ) hero . moveRight ( 3 ) hero . moveDown ( 3 ) …" at bounding box center [450, 177] width 187 height 197
click at [404, 104] on div "steps = 2 hero . moveUp ( steps ) hero . moveRight ( 2 ) hero . moveDown ( 3 ) …" at bounding box center [450, 177] width 187 height 197
click at [532, 148] on div "steps = 2 hero . moveUp ( steps ) hero . moveRight ( 2 ) hero . moveDown ( step…" at bounding box center [450, 177] width 187 height 197
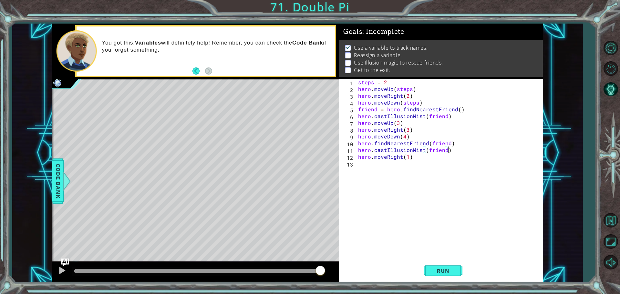
click at [398, 123] on div "steps = 2 hero . moveUp ( steps ) hero . moveRight ( 2 ) hero . moveDown ( step…" at bounding box center [450, 177] width 187 height 197
click at [407, 137] on div "steps = 2 hero . moveUp ( steps ) hero . moveRight ( 2 ) hero . moveDown ( step…" at bounding box center [450, 177] width 187 height 197
click at [445, 270] on span "Run" at bounding box center [443, 271] width 26 height 6
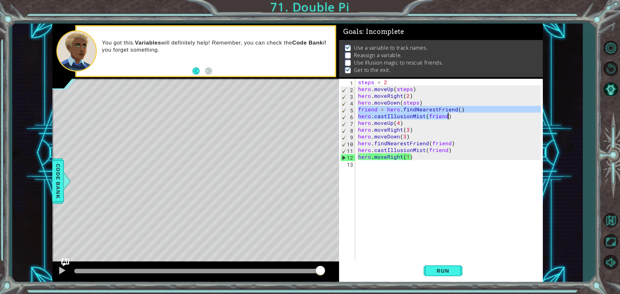
drag, startPoint x: 357, startPoint y: 111, endPoint x: 470, endPoint y: 113, distance: 113.0
click at [470, 113] on div "steps = 2 hero . moveUp ( steps ) hero . moveRight ( 2 ) hero . moveDown ( step…" at bounding box center [450, 177] width 187 height 197
click at [457, 120] on div "steps = 2 hero . moveUp ( steps ) hero . moveRight ( 2 ) hero . moveDown ( step…" at bounding box center [450, 177] width 187 height 197
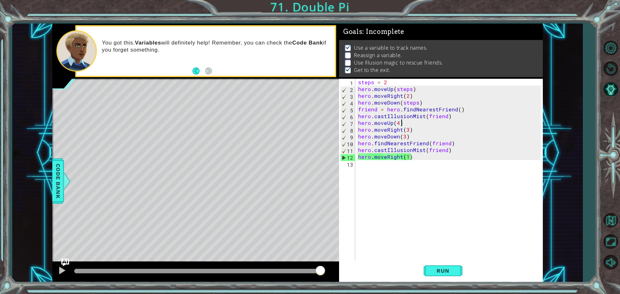
scroll to position [0, 2]
click at [457, 120] on div "steps = 2 hero . moveUp ( steps ) hero . moveRight ( 2 ) hero . moveDown ( step…" at bounding box center [450, 177] width 187 height 197
click at [421, 140] on div "steps = 2 hero . moveUp ( steps ) hero . moveRight ( 2 ) hero . moveDown ( step…" at bounding box center [450, 177] width 187 height 197
click at [422, 135] on div "steps = 2 hero . moveUp ( steps ) hero . moveRight ( 2 ) hero . moveDown ( step…" at bounding box center [450, 177] width 187 height 197
click at [446, 150] on div "steps = 2 hero . moveUp ( steps ) hero . moveRight ( 2 ) hero . moveDown ( step…" at bounding box center [450, 177] width 187 height 197
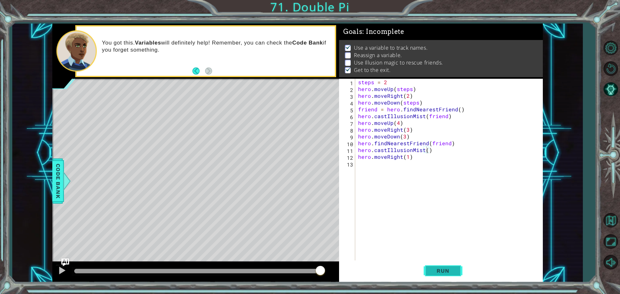
click at [438, 267] on button "Run" at bounding box center [443, 271] width 39 height 20
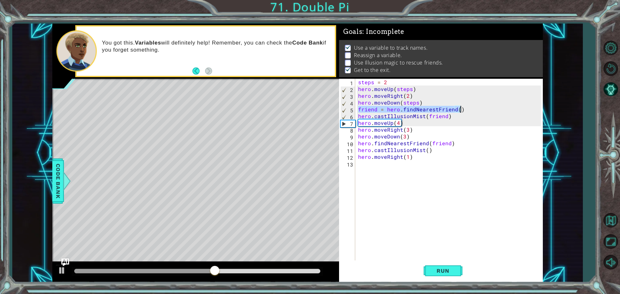
drag, startPoint x: 360, startPoint y: 109, endPoint x: 463, endPoint y: 109, distance: 102.4
click at [463, 109] on div "steps = 2 hero . moveUp ( steps ) hero . moveRight ( 2 ) hero . moveDown ( step…" at bounding box center [450, 177] width 187 height 197
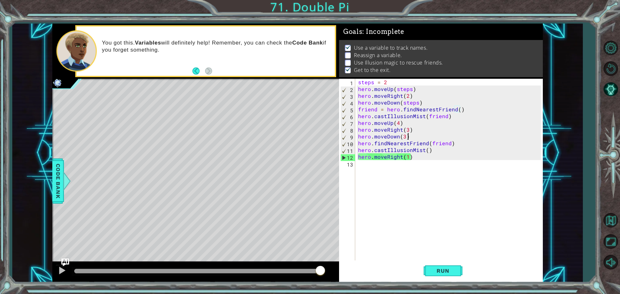
click at [408, 136] on div "steps = 2 hero . moveUp ( steps ) hero . moveRight ( 2 ) hero . moveDown ( step…" at bounding box center [450, 177] width 187 height 197
type textarea "hero.moveDown(3)"
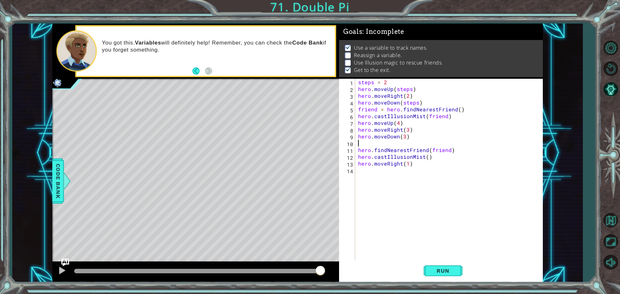
paste textarea "friend = hero.findNearestFriend()"
click at [447, 271] on span "Run" at bounding box center [443, 271] width 26 height 6
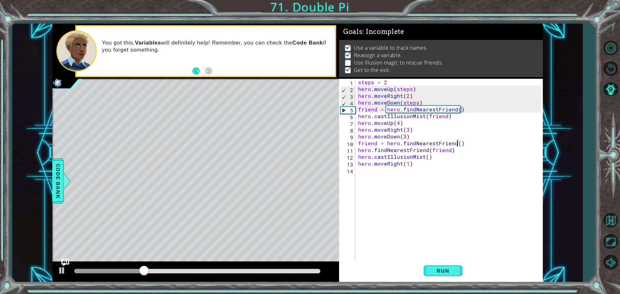
click at [457, 142] on div "steps = 2 hero . moveUp ( steps ) hero . moveRight ( 2 ) hero . moveDown ( step…" at bounding box center [450, 177] width 187 height 197
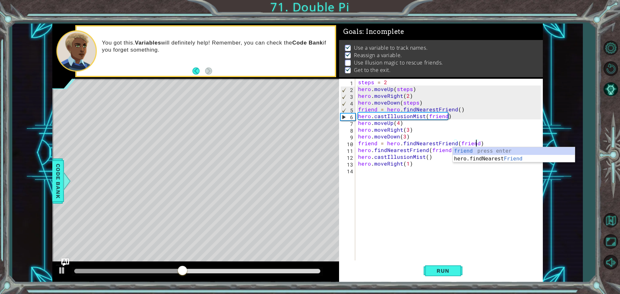
scroll to position [0, 7]
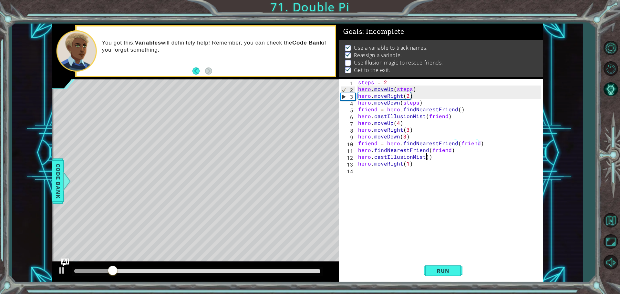
click at [426, 158] on div "steps = 2 hero . moveUp ( steps ) hero . moveRight ( 2 ) hero . moveDown ( step…" at bounding box center [450, 177] width 187 height 197
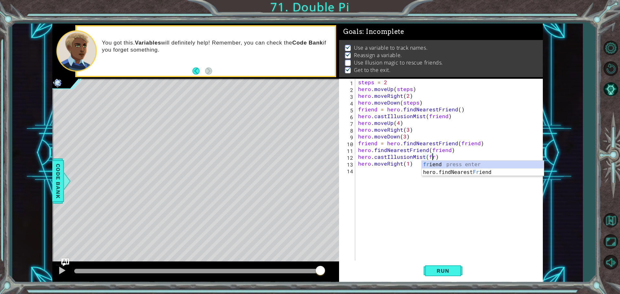
scroll to position [0, 4]
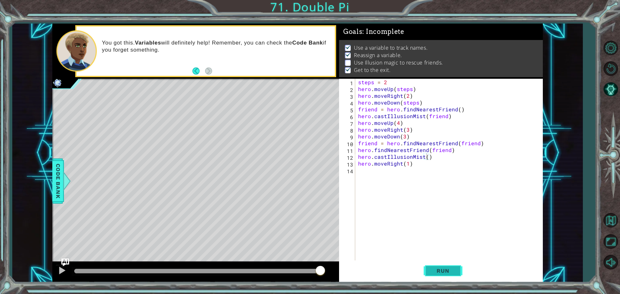
click at [445, 268] on span "Run" at bounding box center [443, 271] width 26 height 6
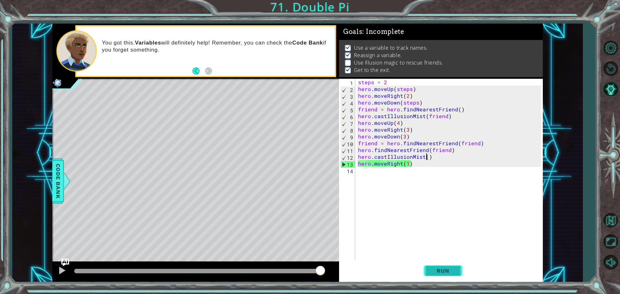
click at [444, 269] on span "Run" at bounding box center [443, 271] width 26 height 6
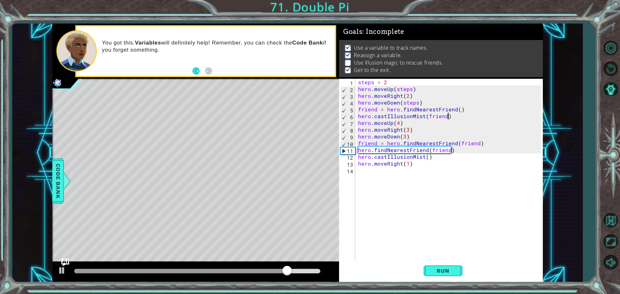
click at [451, 117] on div "steps = 2 hero . moveUp ( steps ) hero . moveRight ( 2 ) hero . moveDown ( step…" at bounding box center [450, 177] width 187 height 197
type textarea "hero.castIllusionMist(friend)"
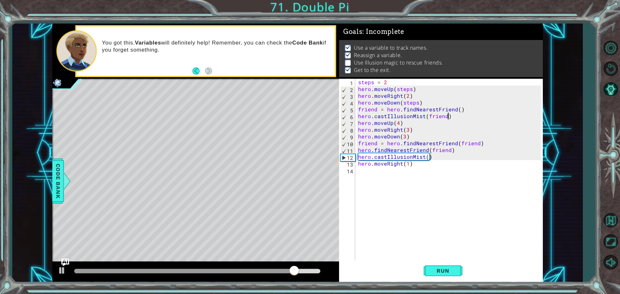
scroll to position [0, 0]
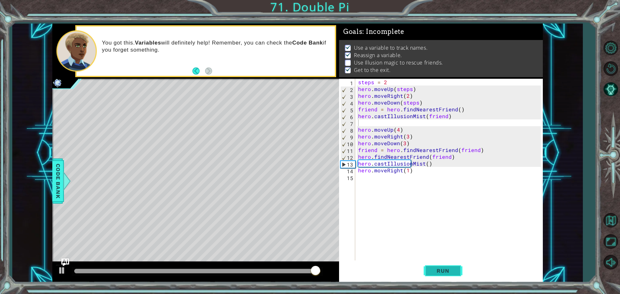
click at [443, 269] on span "Run" at bounding box center [443, 271] width 26 height 6
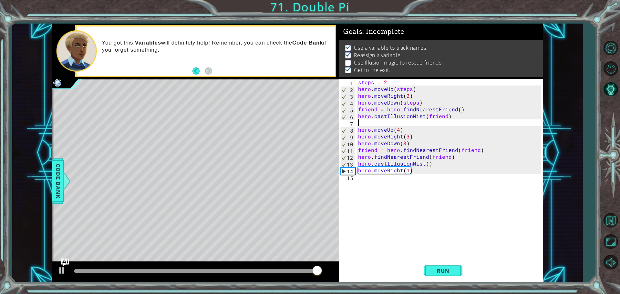
click at [426, 162] on div "steps = 2 hero . moveUp ( steps ) hero . moveRight ( 2 ) hero . moveDown ( step…" at bounding box center [450, 177] width 187 height 197
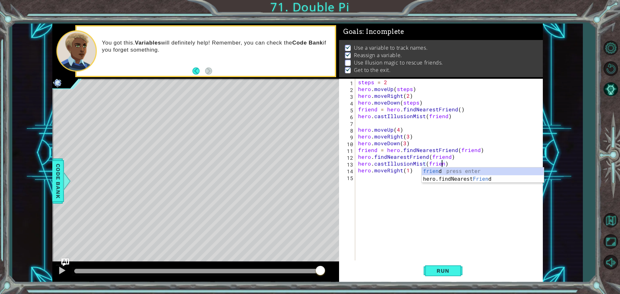
scroll to position [0, 5]
drag, startPoint x: 446, startPoint y: 271, endPoint x: 458, endPoint y: 271, distance: 12.3
click at [449, 271] on span "Run" at bounding box center [443, 271] width 26 height 6
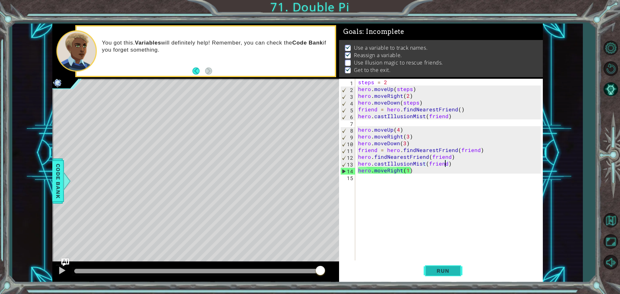
type textarea "hero.findNearestFriend(friend)"
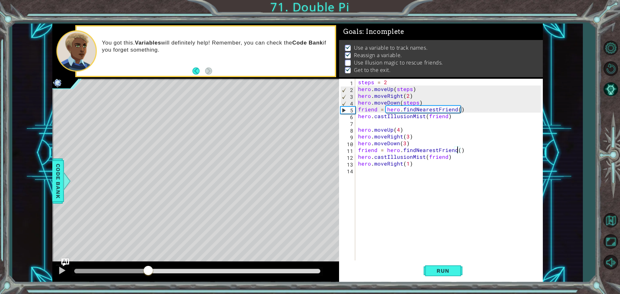
drag, startPoint x: 135, startPoint y: 273, endPoint x: 147, endPoint y: 274, distance: 12.0
click at [148, 274] on div at bounding box center [148, 271] width 12 height 12
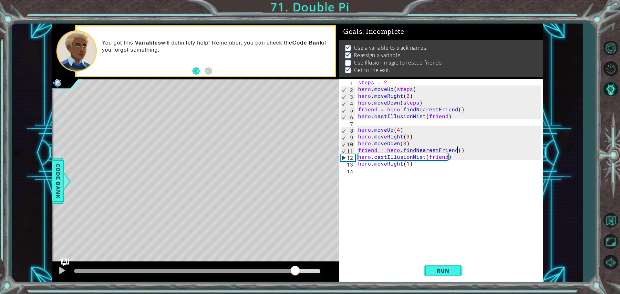
click at [295, 247] on div "methods hero use(thing) moveUp(steps) moveDown(steps) moveLeft(steps) moveRight…" at bounding box center [297, 153] width 491 height 259
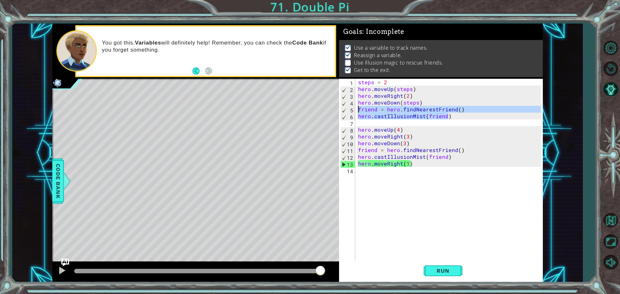
drag, startPoint x: 454, startPoint y: 117, endPoint x: 350, endPoint y: 108, distance: 103.7
click at [350, 108] on div "friend = hero.findNearestFriend() 1 2 3 4 5 6 7 8 9 10 11 12 13 14 steps = 2 he…" at bounding box center [440, 170] width 202 height 183
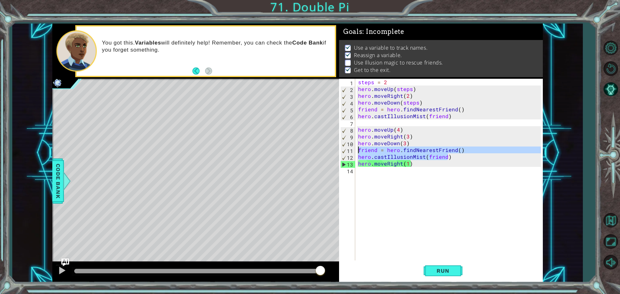
drag, startPoint x: 452, startPoint y: 156, endPoint x: 344, endPoint y: 150, distance: 108.4
click at [344, 150] on div "friend = hero.findNearestFriend() hero.castIllusionMist(friend) 1 2 3 4 5 6 7 8…" at bounding box center [440, 170] width 202 height 183
paste textarea "Code Area"
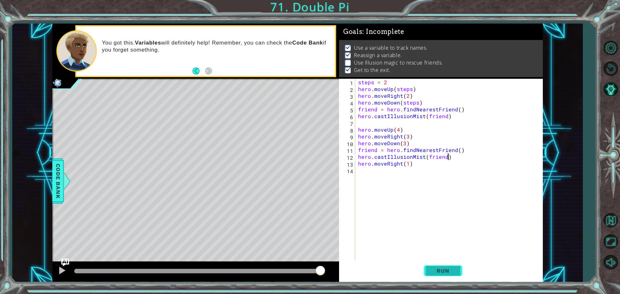
click at [440, 270] on span "Run" at bounding box center [443, 271] width 26 height 6
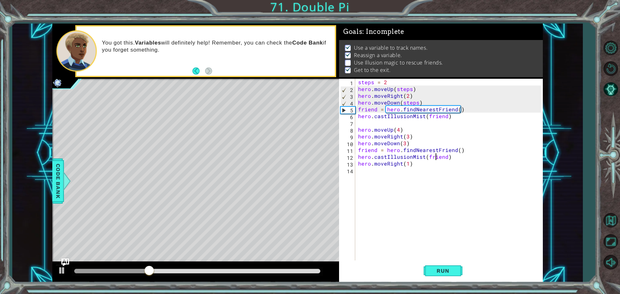
click at [436, 158] on div "steps = 2 hero . moveUp ( steps ) hero . moveRight ( 2 ) hero . moveDown ( step…" at bounding box center [450, 177] width 187 height 197
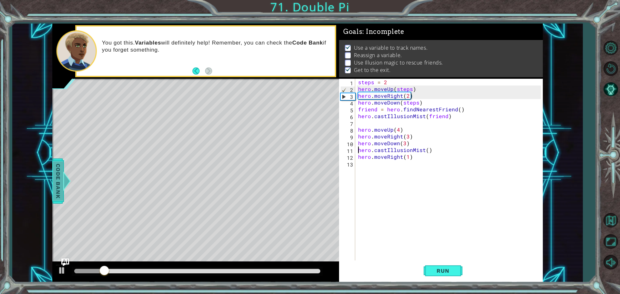
click at [54, 174] on span "Code Bank" at bounding box center [58, 180] width 10 height 39
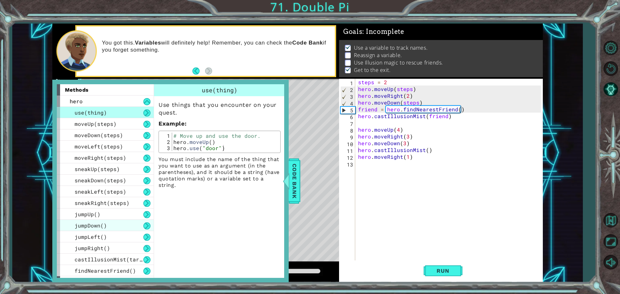
scroll to position [21, 0]
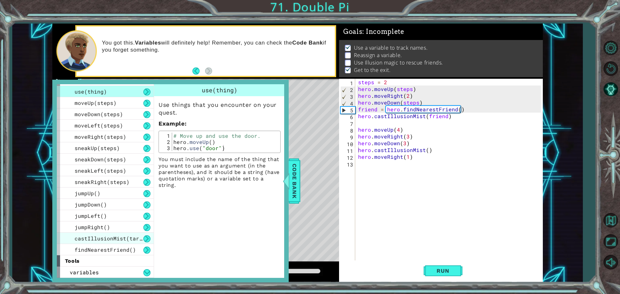
click at [125, 235] on span "castIllusionMist(target)" at bounding box center [114, 238] width 78 height 7
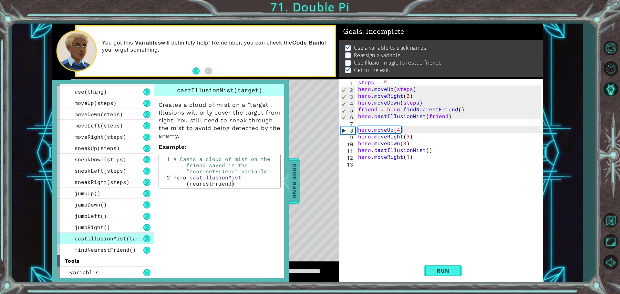
click at [293, 189] on span "Code Bank" at bounding box center [294, 180] width 10 height 39
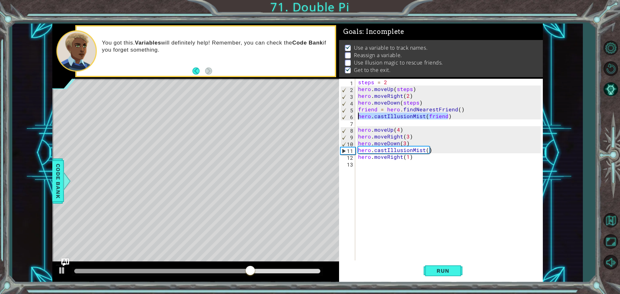
drag, startPoint x: 455, startPoint y: 118, endPoint x: 352, endPoint y: 117, distance: 103.0
click at [352, 117] on div "hero.castIllusionMist(friend) 1 2 3 4 5 6 7 8 9 10 11 12 13 steps = 2 hero . mo…" at bounding box center [440, 170] width 202 height 183
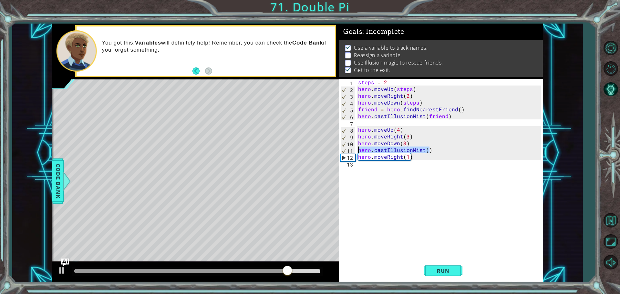
drag, startPoint x: 438, startPoint y: 150, endPoint x: 340, endPoint y: 150, distance: 97.2
click at [340, 150] on div "hero.castIllusionMist(friend) 1 2 3 4 5 6 7 8 9 10 11 12 13 steps = 2 hero . mo…" at bounding box center [440, 170] width 202 height 183
paste textarea "friend"
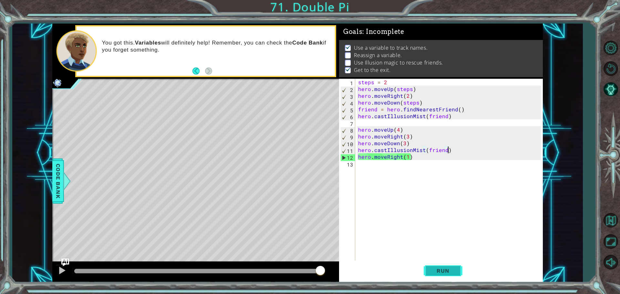
drag, startPoint x: 446, startPoint y: 271, endPoint x: 424, endPoint y: 271, distance: 21.3
click at [445, 271] on span "Run" at bounding box center [443, 271] width 26 height 6
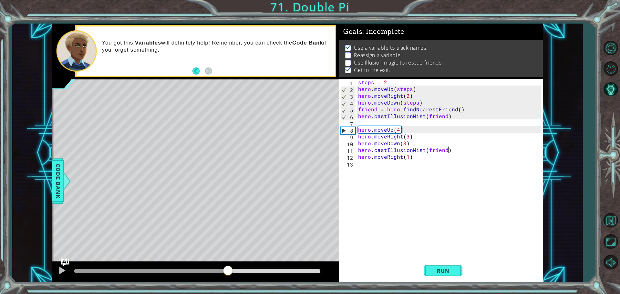
click at [228, 270] on div at bounding box center [197, 271] width 246 height 5
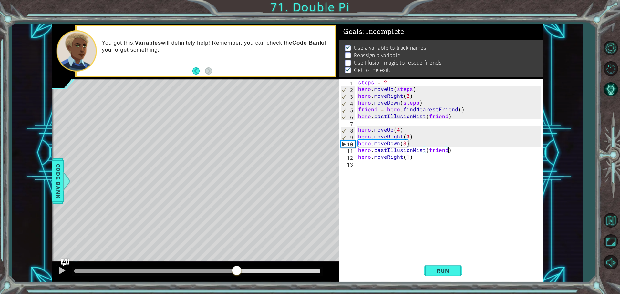
click at [237, 228] on div "methods hero use(thing) moveUp(steps) moveDown(steps) moveLeft(steps) moveRight…" at bounding box center [297, 153] width 491 height 259
click at [400, 129] on div "steps = 2 hero . moveUp ( steps ) hero . moveRight ( 2 ) hero . moveDown ( step…" at bounding box center [450, 177] width 187 height 197
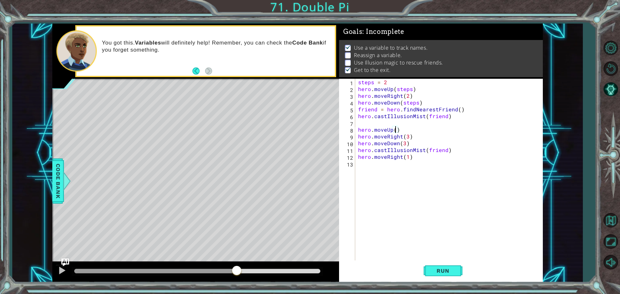
scroll to position [0, 2]
drag, startPoint x: 439, startPoint y: 264, endPoint x: 370, endPoint y: 259, distance: 68.6
click at [439, 264] on button "Run" at bounding box center [443, 271] width 39 height 20
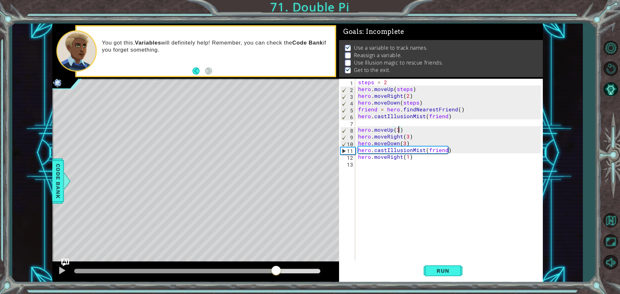
click at [277, 235] on div "methods hero use(thing) moveUp(steps) moveDown(steps) moveLeft(steps) moveRight…" at bounding box center [297, 153] width 491 height 259
drag, startPoint x: 465, startPoint y: 108, endPoint x: 348, endPoint y: 110, distance: 116.9
click at [348, 110] on div "hero.moveUp(3) 1 2 3 4 5 6 7 8 9 10 11 12 13 steps = 2 hero . moveUp ( steps ) …" at bounding box center [440, 170] width 202 height 183
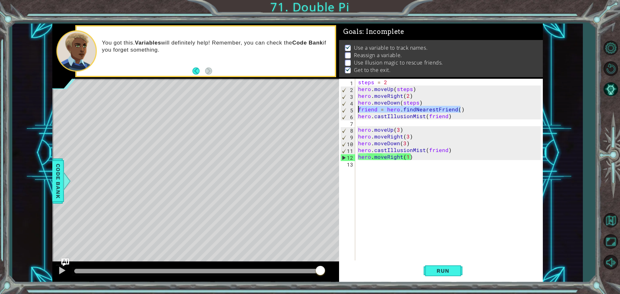
click at [420, 144] on div "steps = 2 hero . moveUp ( steps ) hero . moveRight ( 2 ) hero . moveDown ( step…" at bounding box center [450, 177] width 187 height 197
type textarea "hero.moveDown(3)"
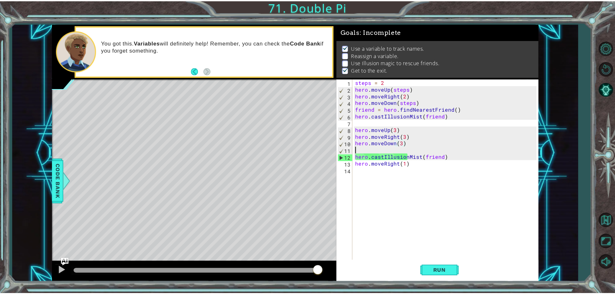
scroll to position [0, 0]
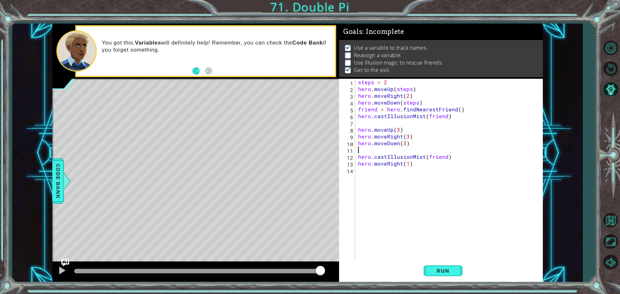
paste textarea "friend = hero.findNearestFriend()"
type textarea "friend = hero.findNearestFriend()"
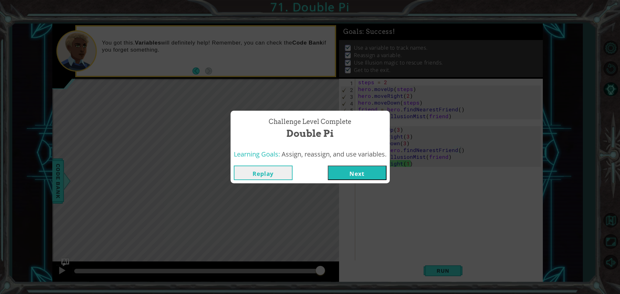
drag, startPoint x: 94, startPoint y: 269, endPoint x: 347, endPoint y: 249, distance: 253.4
click at [347, 249] on body "1 ההההההההההההההההההההההההההההההההההההההההההההההההההההההההההההההההההההההההההההה…" at bounding box center [310, 147] width 620 height 294
click at [348, 171] on button "Next" at bounding box center [357, 173] width 59 height 15
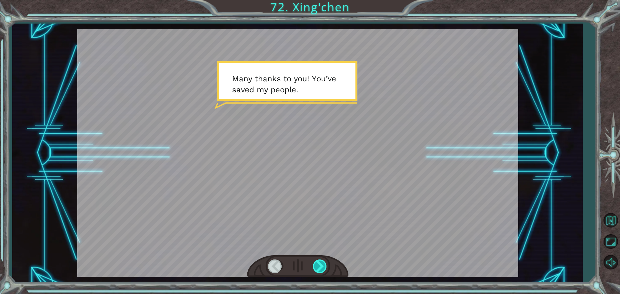
click at [326, 263] on div at bounding box center [320, 266] width 15 height 13
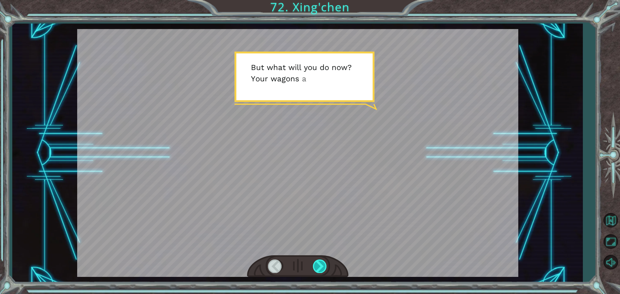
click at [317, 263] on div at bounding box center [320, 266] width 15 height 13
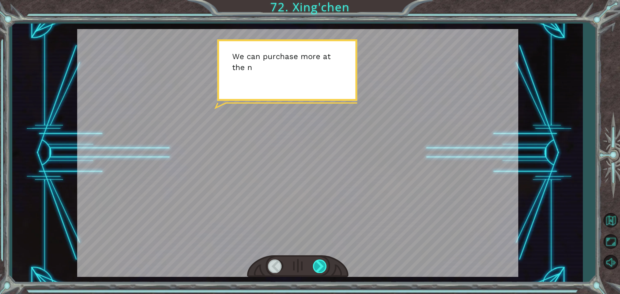
click at [317, 263] on div at bounding box center [320, 266] width 15 height 13
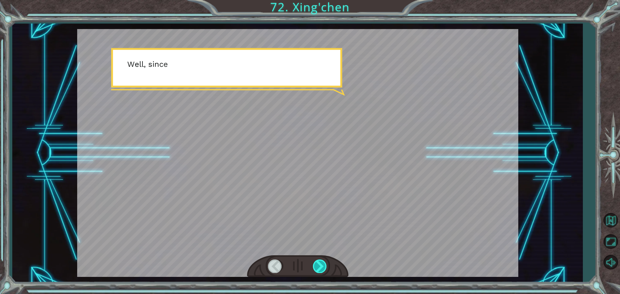
click at [317, 263] on div at bounding box center [320, 266] width 15 height 13
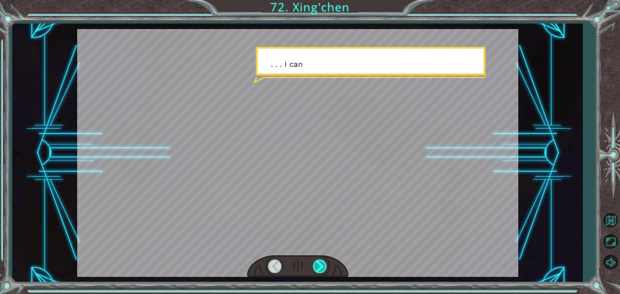
click at [317, 263] on div at bounding box center [320, 266] width 15 height 13
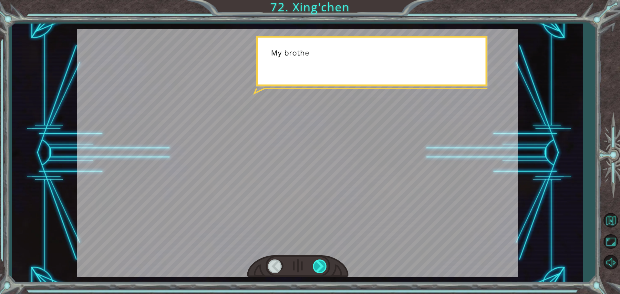
click at [317, 263] on div at bounding box center [320, 266] width 15 height 13
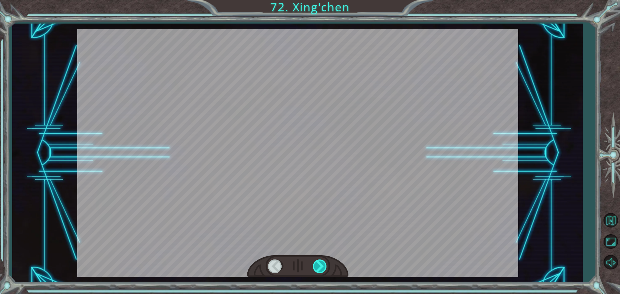
click at [317, 263] on div at bounding box center [320, 266] width 15 height 13
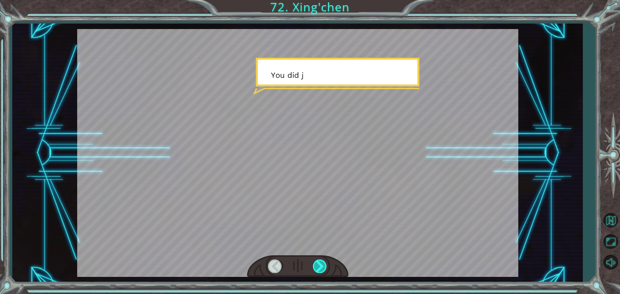
click at [317, 263] on div at bounding box center [320, 266] width 15 height 13
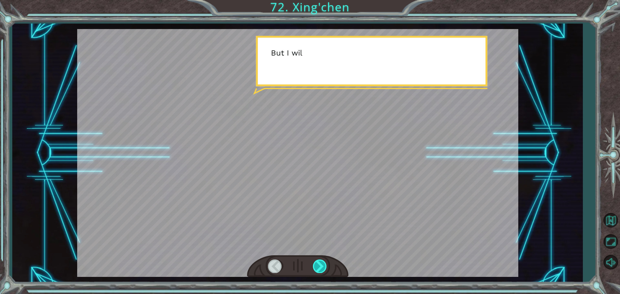
click at [317, 263] on div at bounding box center [320, 266] width 15 height 13
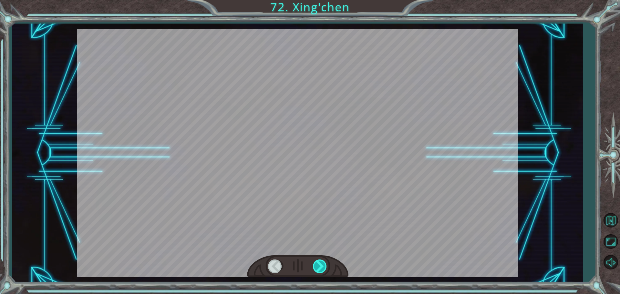
click at [317, 263] on div at bounding box center [320, 266] width 15 height 13
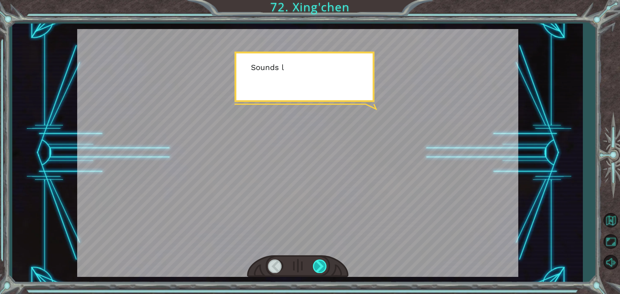
click at [317, 263] on div at bounding box center [320, 266] width 15 height 13
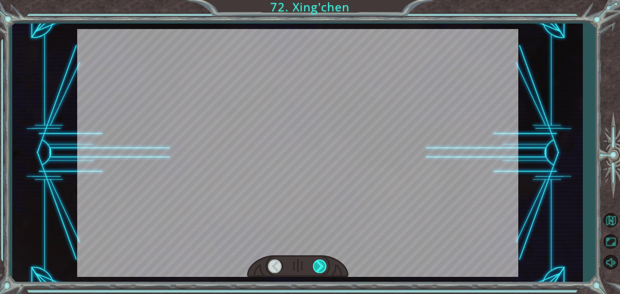
click at [317, 263] on div at bounding box center [320, 266] width 15 height 13
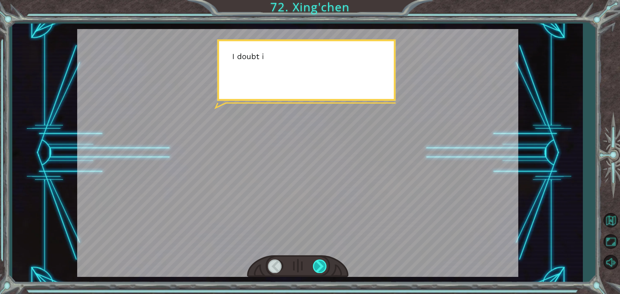
click at [317, 263] on div at bounding box center [320, 266] width 15 height 13
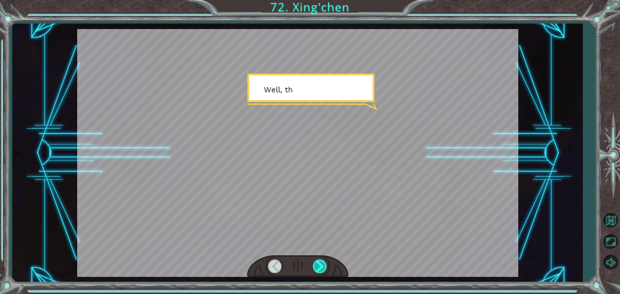
click at [317, 263] on div at bounding box center [320, 266] width 15 height 13
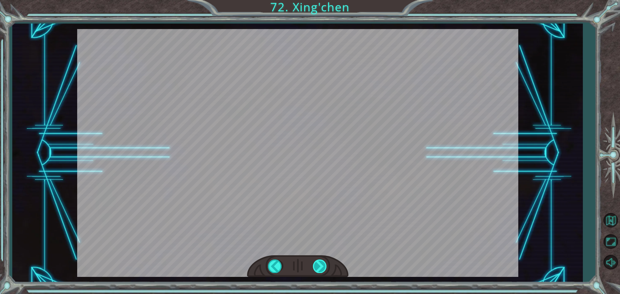
click at [317, 0] on div "Temporary Text M a n y t h a n k s t o y o u ! Y o u ’ v e s a v e d m y p e o …" at bounding box center [310, 0] width 620 height 0
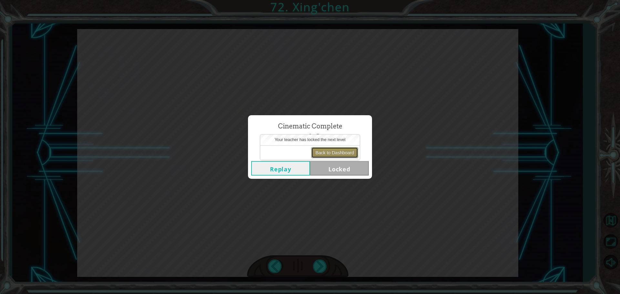
click at [335, 150] on button "Back to Dashboard" at bounding box center [334, 152] width 47 height 11
